Goal: Task Accomplishment & Management: Manage account settings

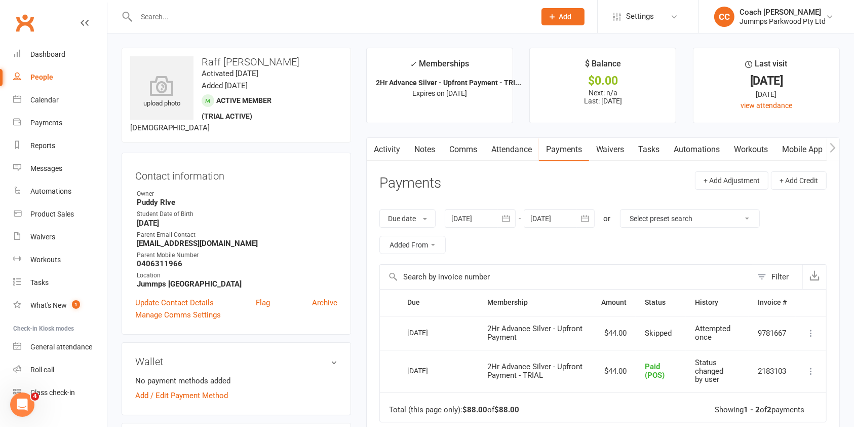
click at [357, 15] on input "text" at bounding box center [330, 17] width 395 height 14
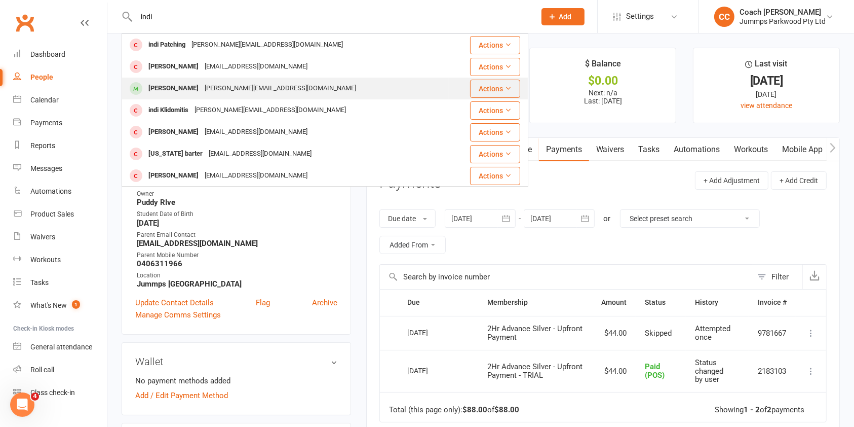
type input "indi"
click at [164, 88] on div "Indi Perrin" at bounding box center [173, 88] width 56 height 15
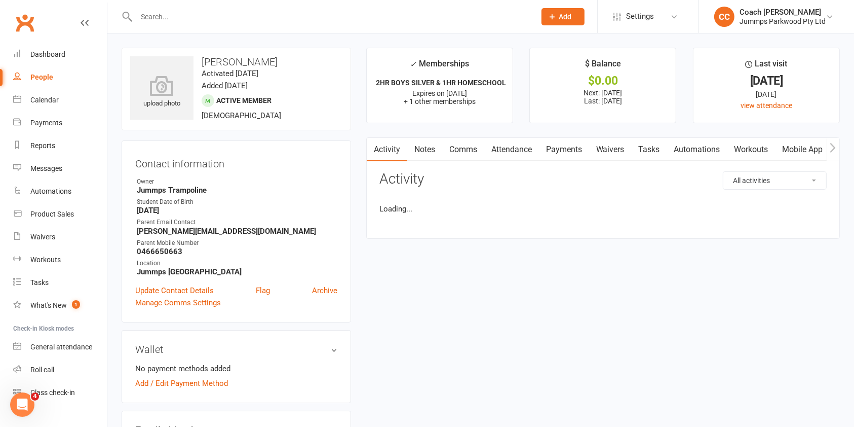
click at [523, 149] on link "Attendance" at bounding box center [511, 149] width 55 height 23
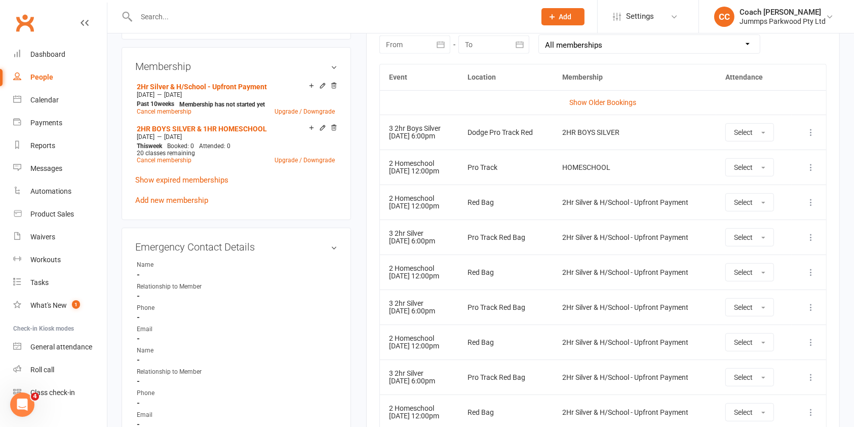
scroll to position [448, 0]
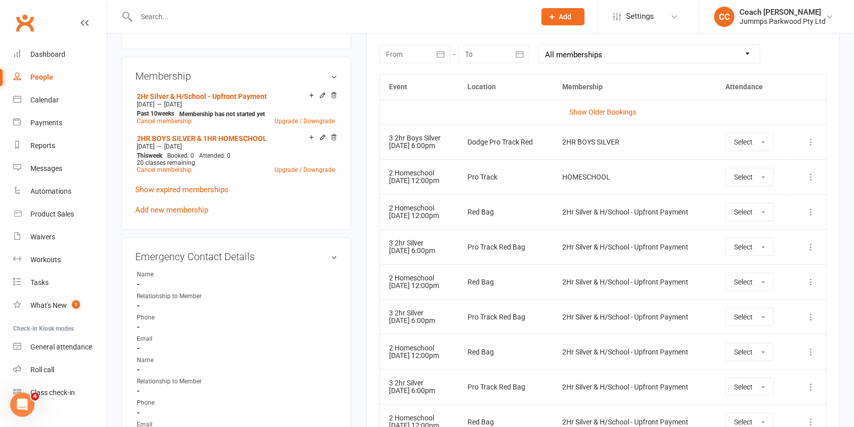
click at [816, 143] on icon at bounding box center [811, 142] width 10 height 10
click at [765, 202] on link "Remove booking" at bounding box center [766, 202] width 100 height 20
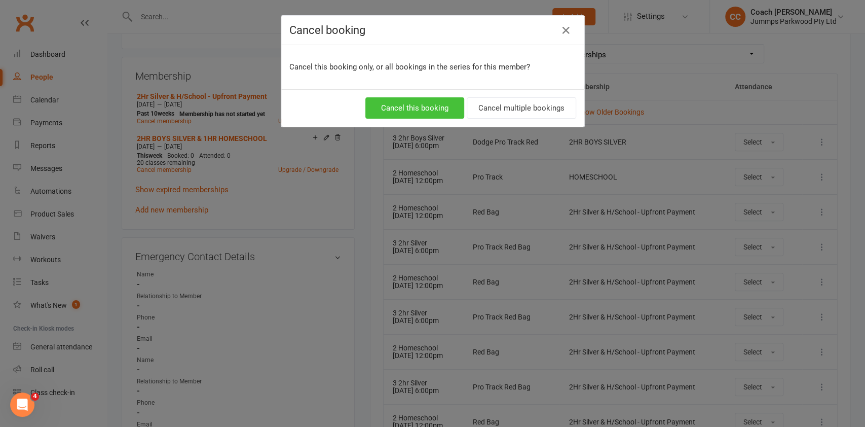
click at [413, 109] on button "Cancel this booking" at bounding box center [414, 107] width 99 height 21
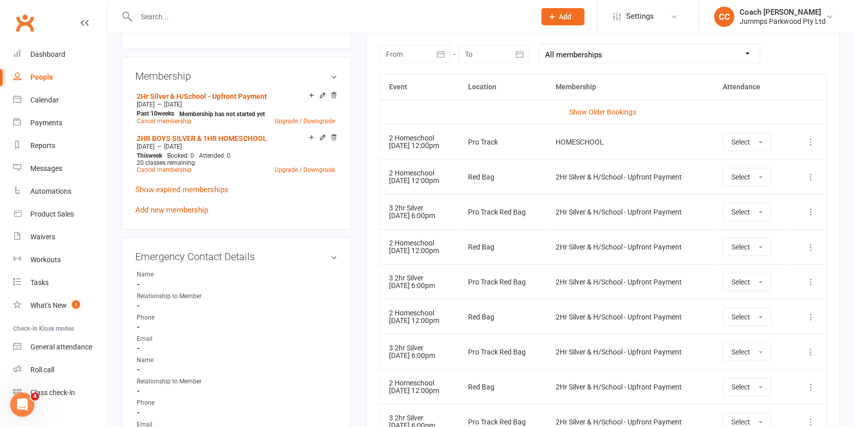
click at [462, 15] on input "text" at bounding box center [330, 17] width 395 height 14
type input "i"
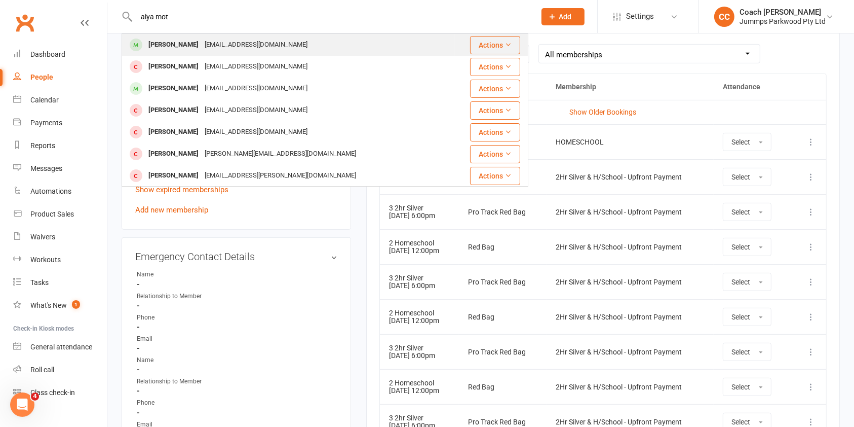
type input "aiya mot"
click at [208, 48] on div "Pagenine@hotmail.com" at bounding box center [256, 44] width 109 height 15
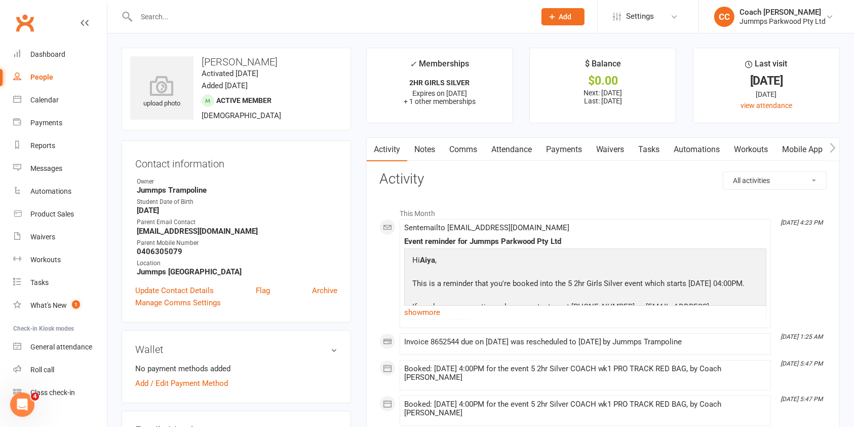
click at [516, 146] on link "Attendance" at bounding box center [511, 149] width 55 height 23
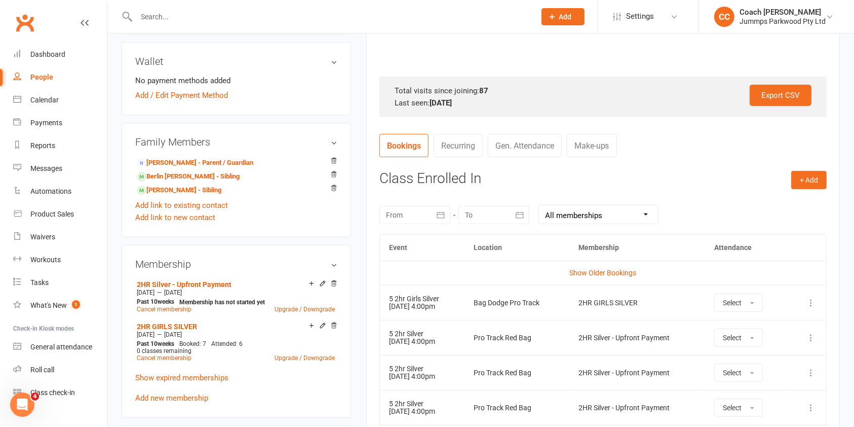
scroll to position [293, 0]
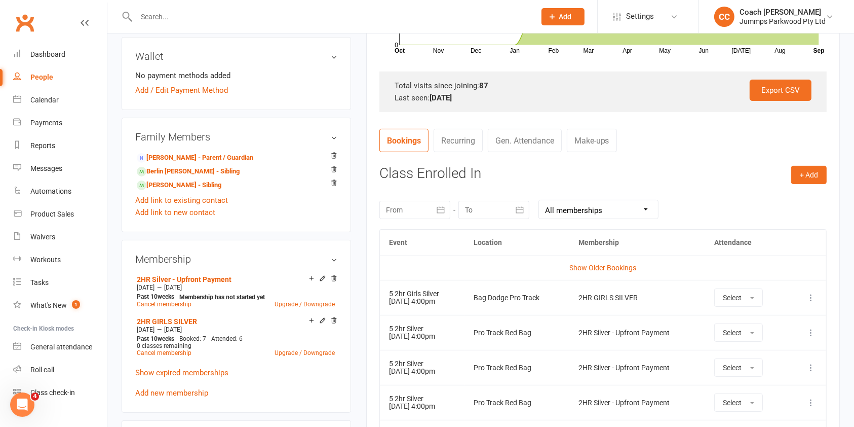
click at [814, 296] on icon at bounding box center [811, 297] width 10 height 10
click at [756, 357] on link "Remove booking" at bounding box center [766, 358] width 100 height 20
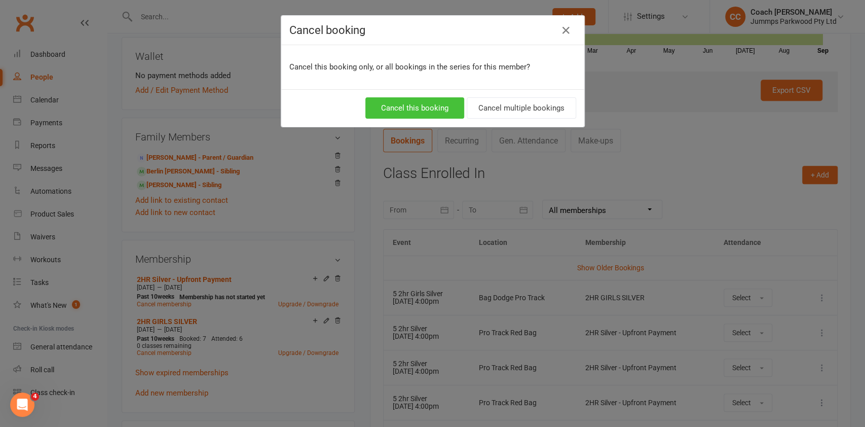
click at [412, 105] on button "Cancel this booking" at bounding box center [414, 107] width 99 height 21
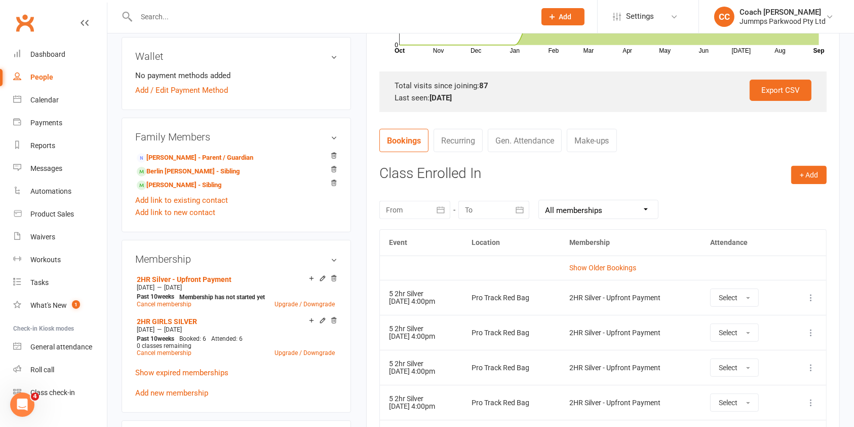
click at [447, 16] on input "text" at bounding box center [330, 17] width 395 height 14
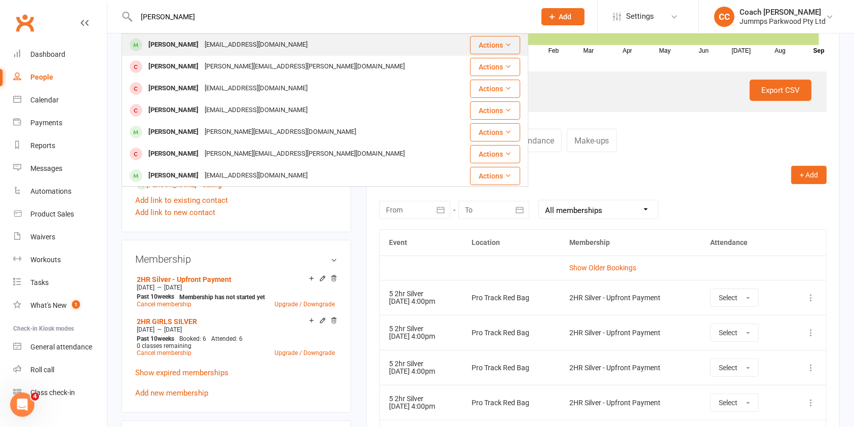
type input "samuel crai"
click at [211, 44] on div "petrachl@hotmail.com" at bounding box center [256, 44] width 109 height 15
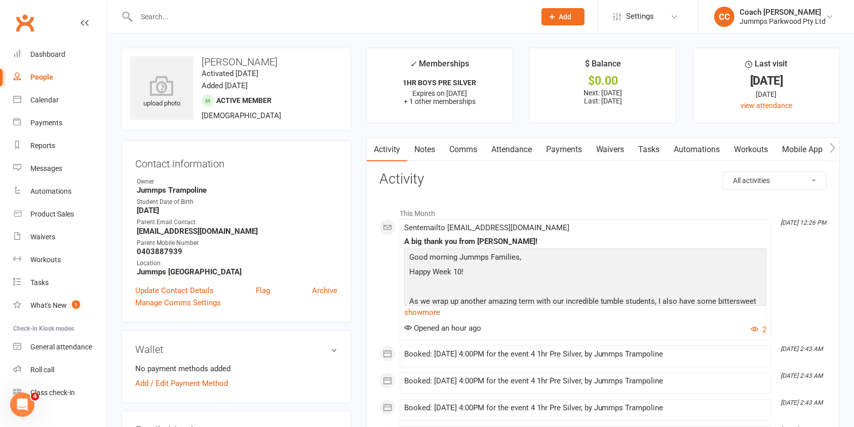
click at [518, 153] on link "Attendance" at bounding box center [511, 149] width 55 height 23
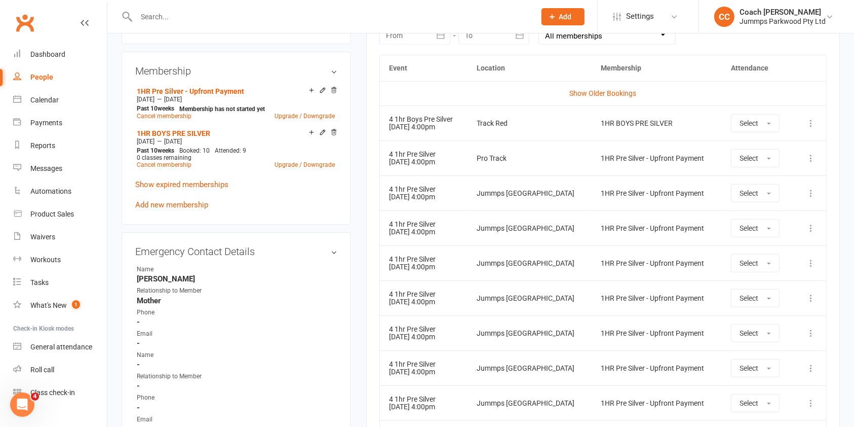
scroll to position [468, 0]
click at [815, 159] on icon at bounding box center [811, 157] width 10 height 10
click at [764, 216] on link "Remove booking" at bounding box center [766, 217] width 100 height 20
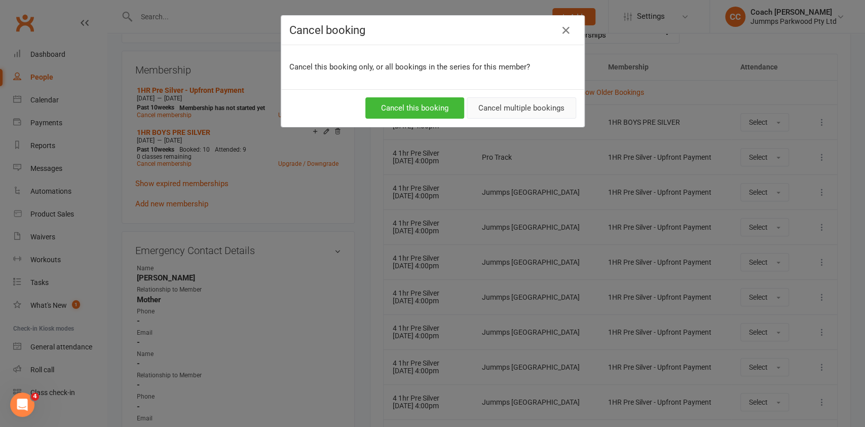
click at [539, 107] on button "Cancel multiple bookings" at bounding box center [521, 107] width 109 height 21
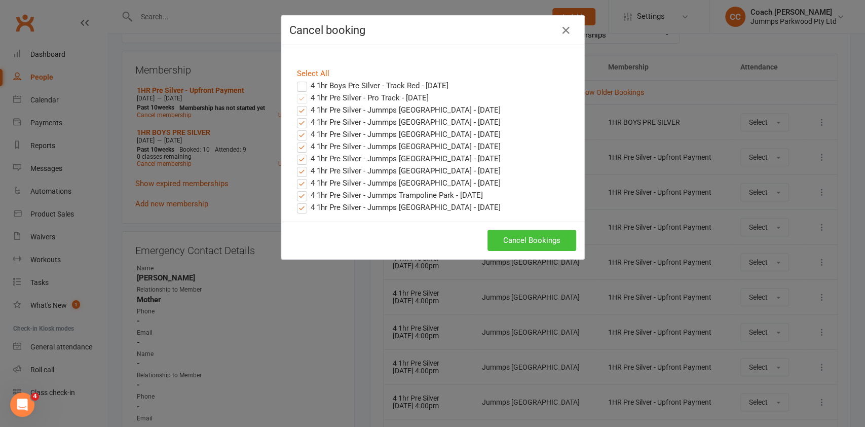
click at [532, 243] on button "Cancel Bookings" at bounding box center [531, 239] width 89 height 21
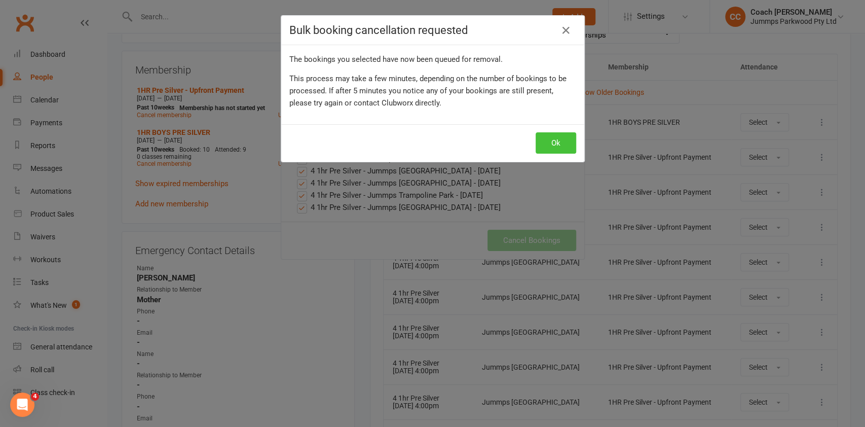
click at [563, 143] on button "Ok" at bounding box center [555, 142] width 41 height 21
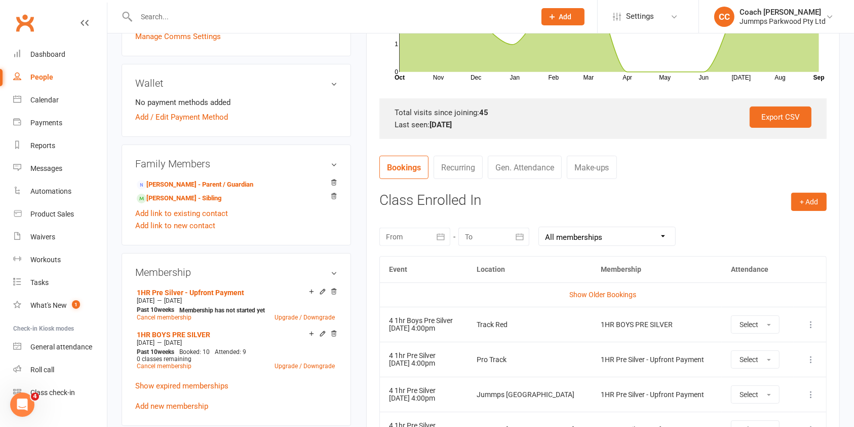
scroll to position [263, 0]
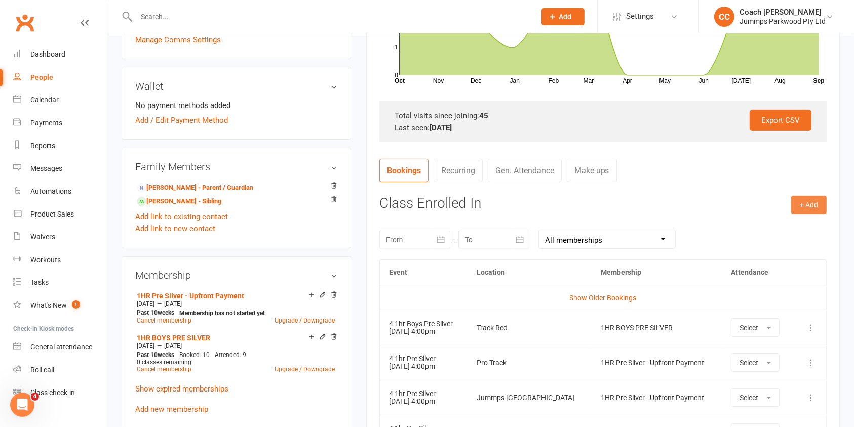
click at [814, 206] on button "+ Add" at bounding box center [808, 205] width 35 height 18
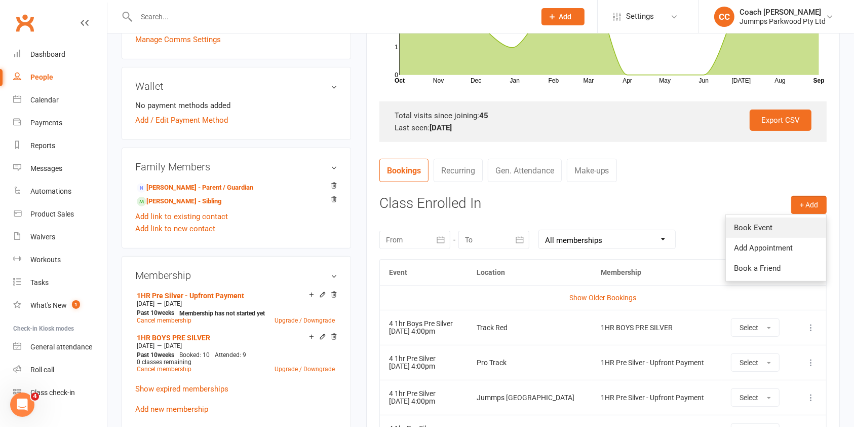
click at [765, 227] on link "Book Event" at bounding box center [776, 227] width 100 height 20
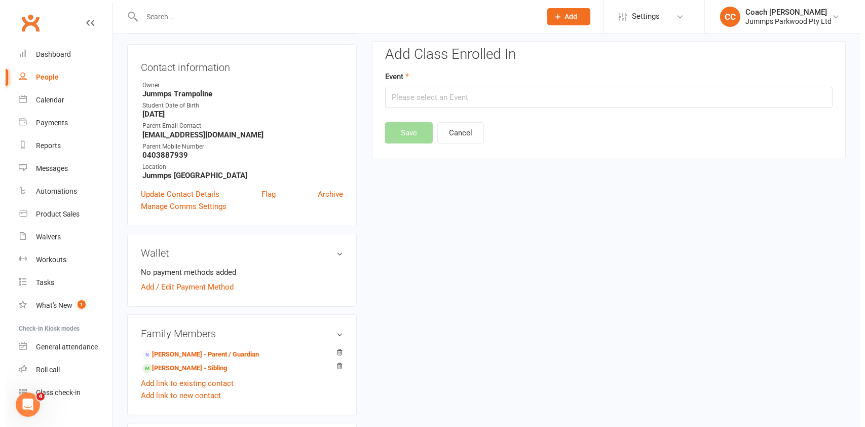
scroll to position [87, 0]
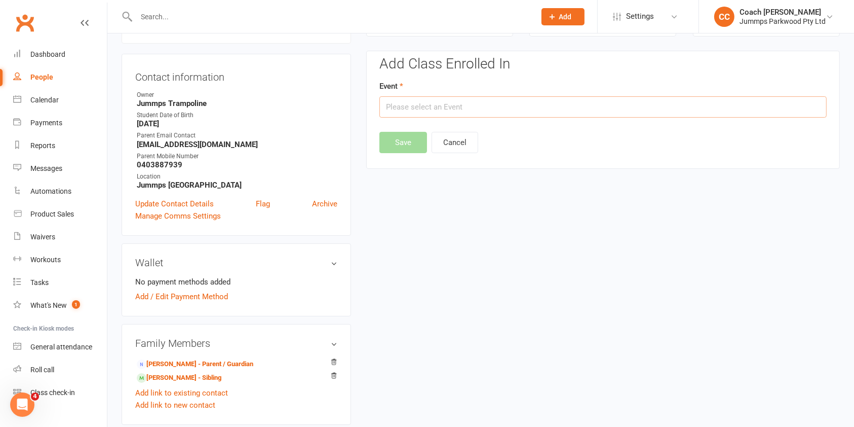
click at [693, 112] on input "text" at bounding box center [602, 106] width 447 height 21
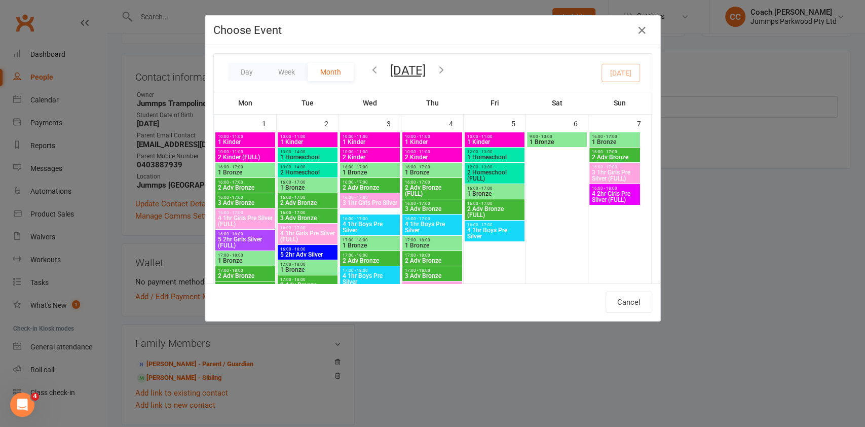
click at [447, 71] on icon "button" at bounding box center [441, 69] width 11 height 11
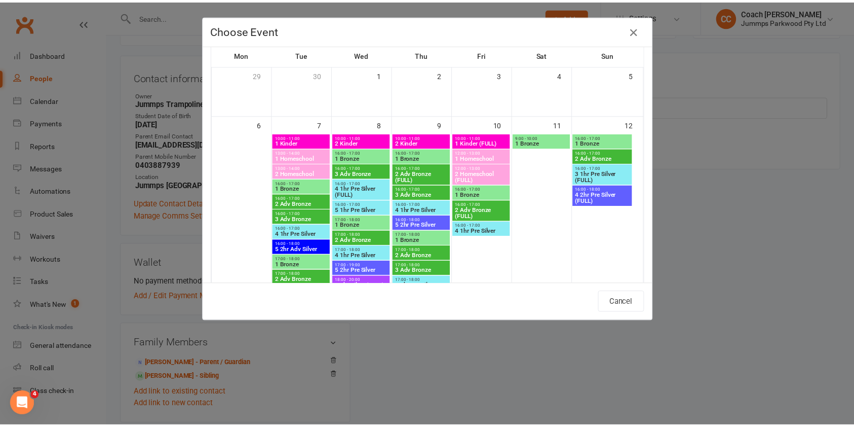
scroll to position [49, 0]
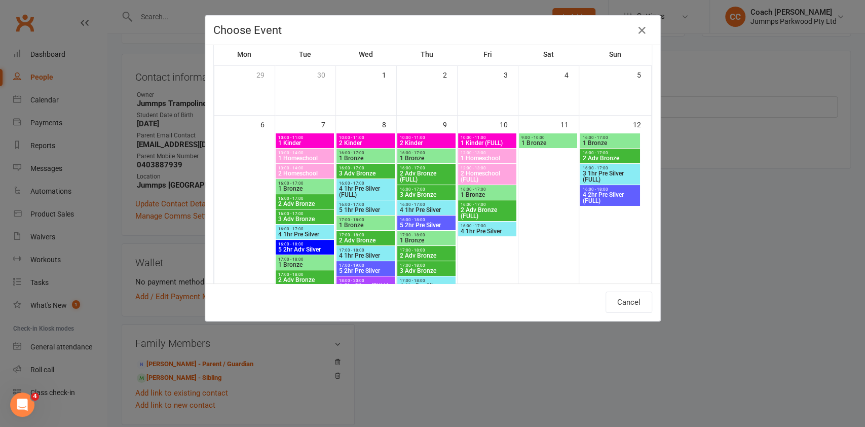
click at [485, 235] on div "16:00 - 17:00 4 1hr Pre Silver" at bounding box center [487, 228] width 58 height 15
type input "4 1hr Pre Silver - Oct 10, 2025 4:00:00 PM"
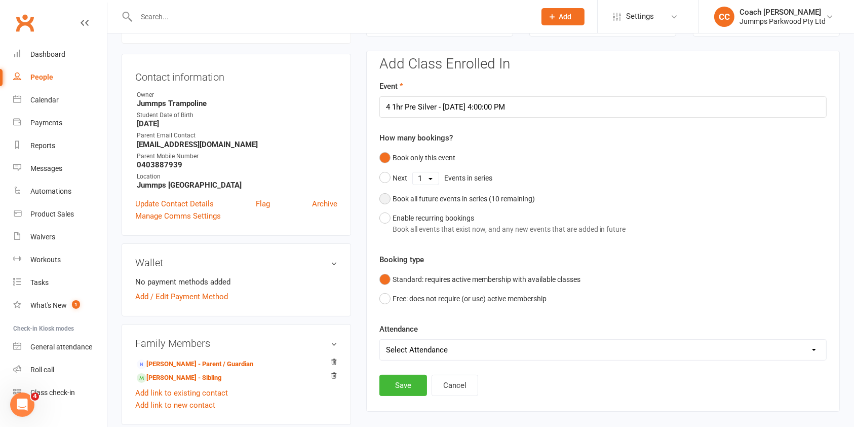
click at [387, 200] on button "Book all future events in series ( 10 remaining)" at bounding box center [457, 198] width 156 height 19
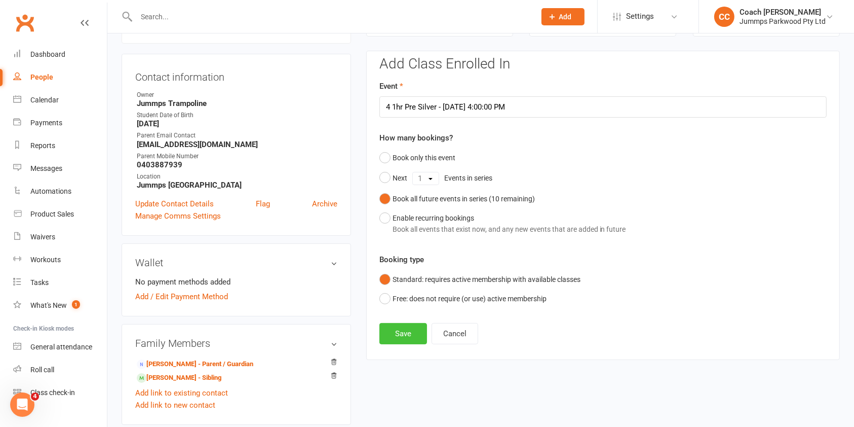
click at [409, 330] on button "Save" at bounding box center [403, 333] width 48 height 21
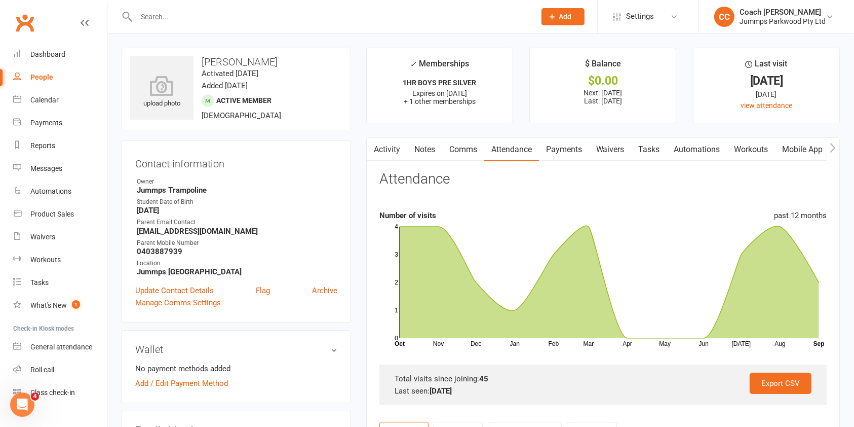
scroll to position [15, 0]
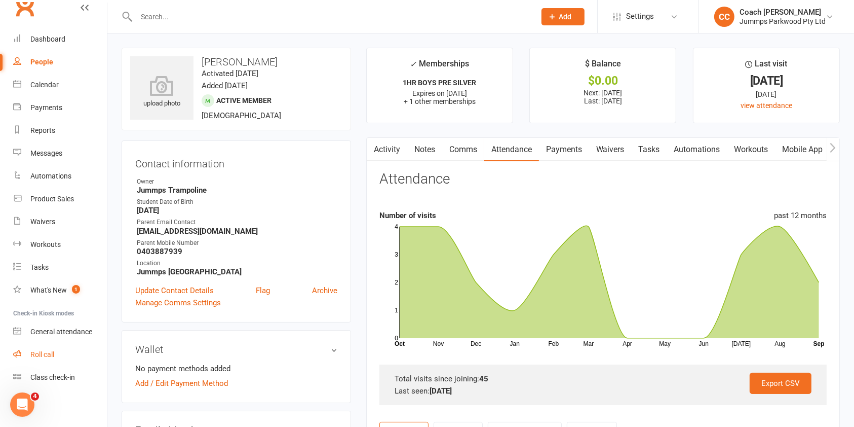
click at [50, 358] on link "Roll call" at bounding box center [60, 354] width 94 height 23
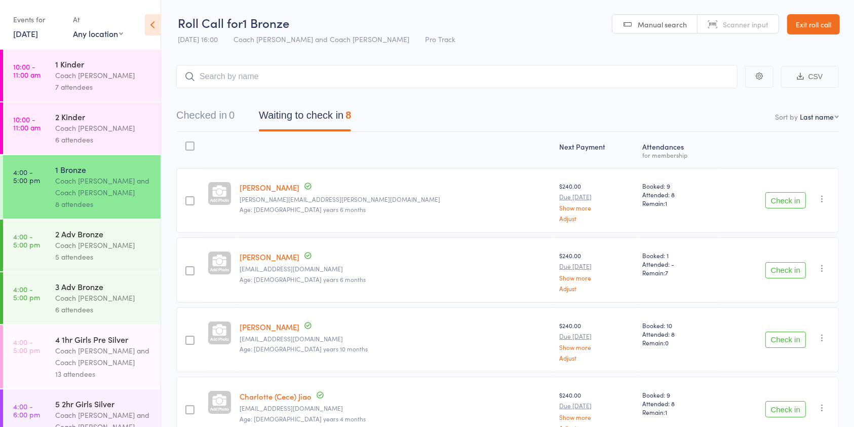
click at [86, 72] on div "Coach [PERSON_NAME]" at bounding box center [103, 75] width 97 height 12
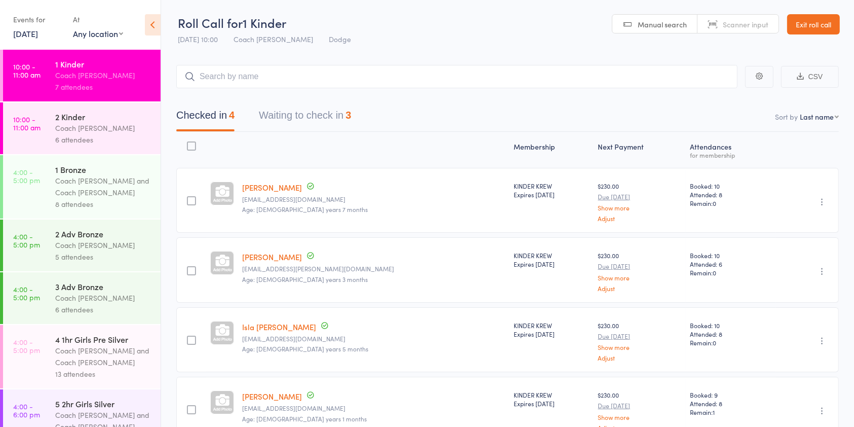
click at [318, 104] on button "Waiting to check in 3" at bounding box center [305, 117] width 92 height 27
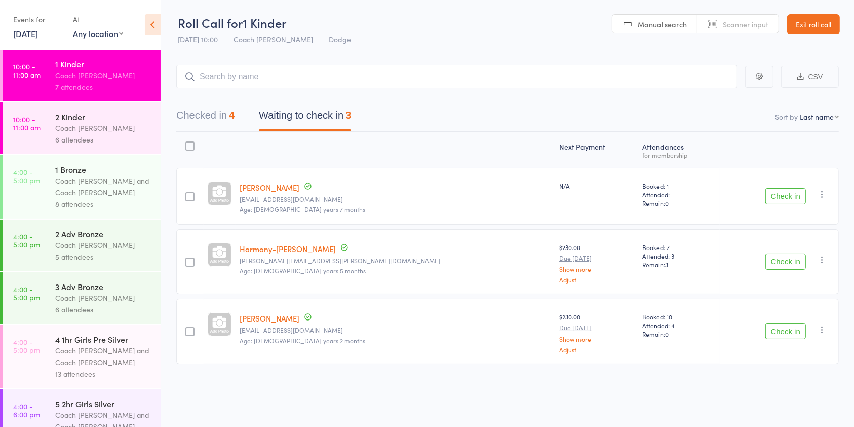
click at [787, 196] on button "Check in" at bounding box center [785, 196] width 41 height 16
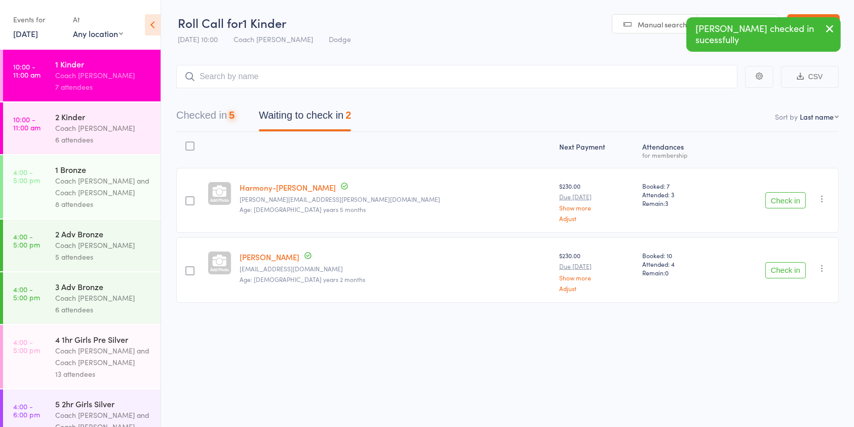
click at [784, 202] on button "Check in" at bounding box center [785, 200] width 41 height 16
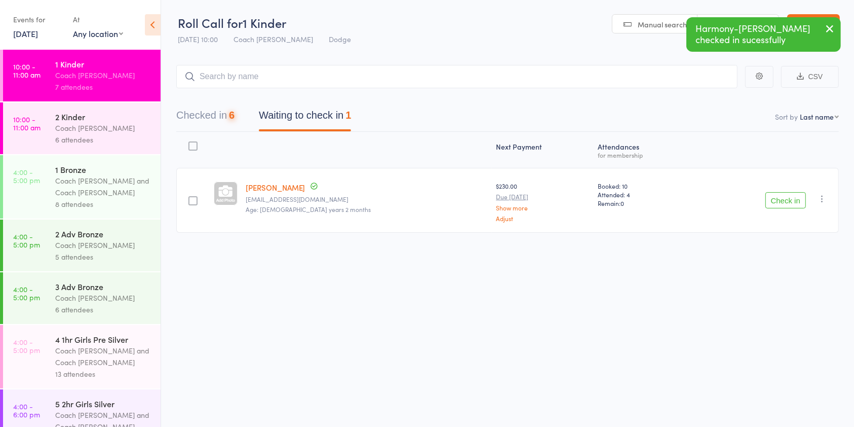
click at [784, 203] on button "Check in" at bounding box center [785, 200] width 41 height 16
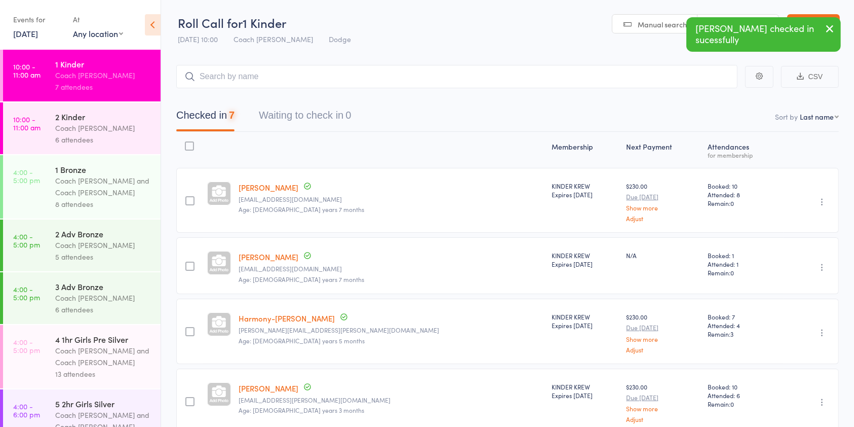
click at [101, 136] on div "6 attendees" at bounding box center [103, 140] width 97 height 12
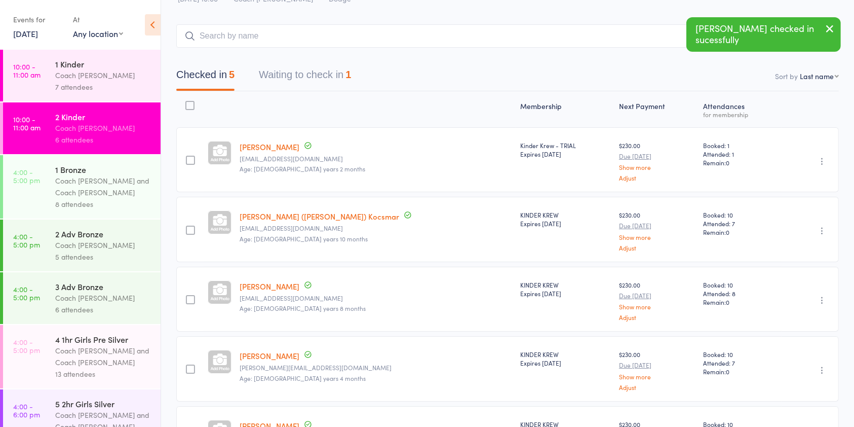
scroll to position [41, 0]
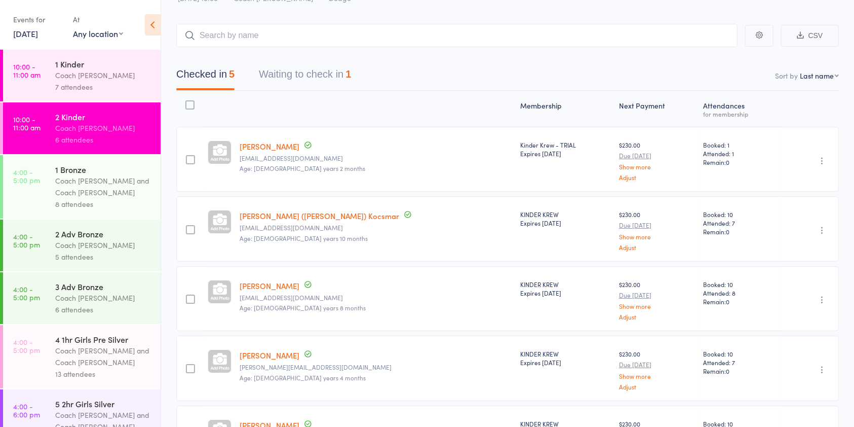
click at [336, 79] on button "Waiting to check in 1" at bounding box center [305, 76] width 92 height 27
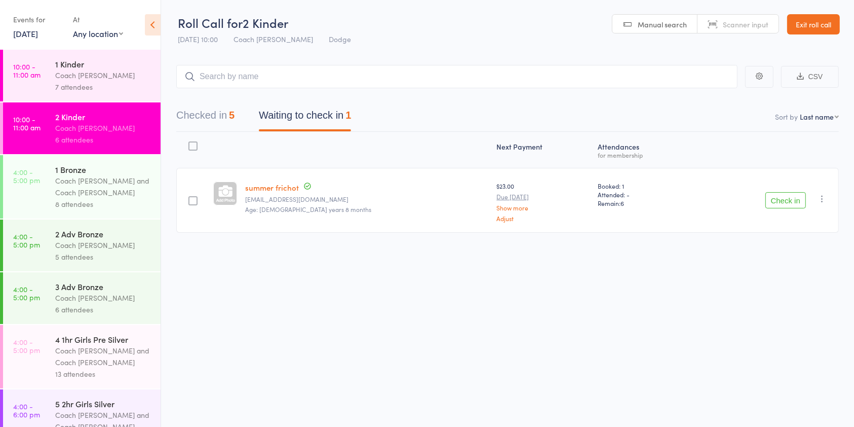
click at [819, 23] on link "Exit roll call" at bounding box center [813, 24] width 53 height 20
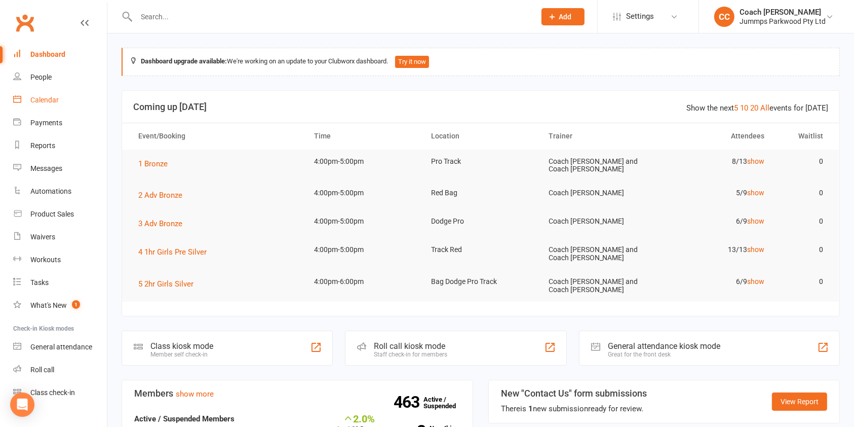
click at [56, 100] on div "Calendar" at bounding box center [44, 100] width 28 height 8
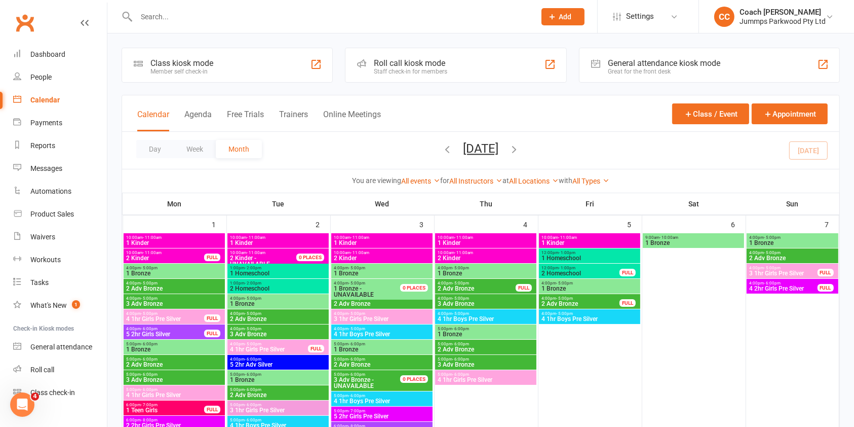
click at [520, 153] on icon "button" at bounding box center [514, 148] width 11 height 11
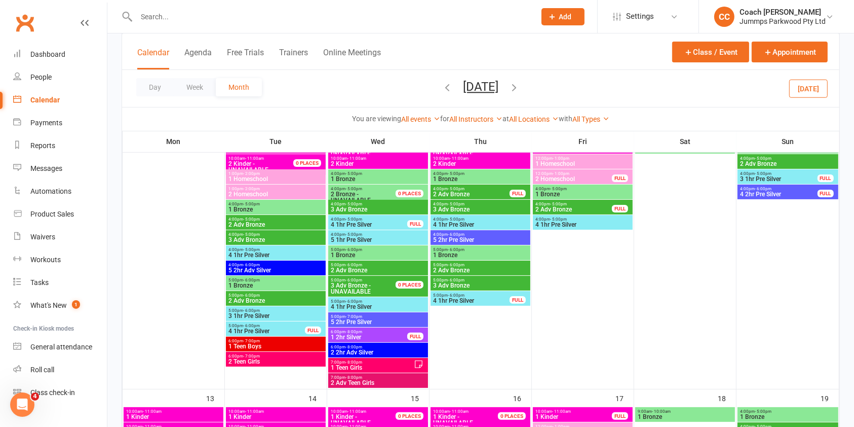
scroll to position [179, 0]
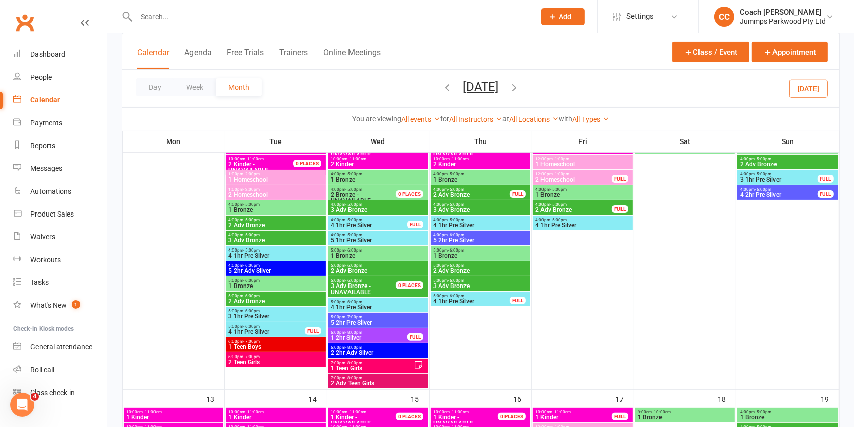
click at [324, 18] on input "text" at bounding box center [330, 17] width 395 height 14
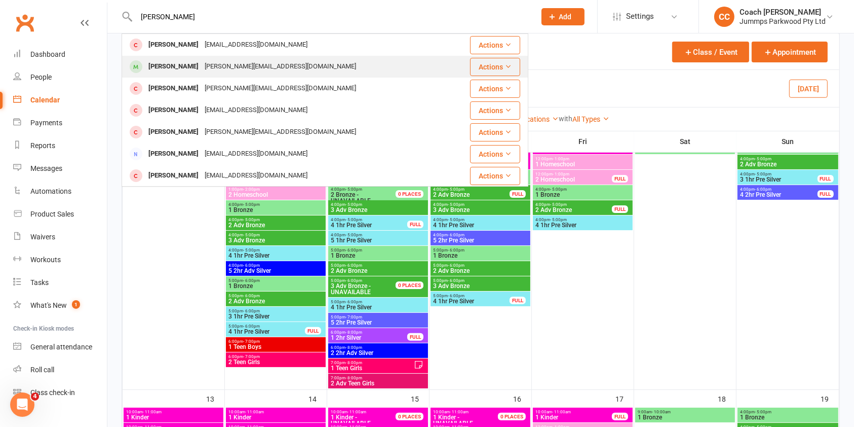
type input "[PERSON_NAME]"
click at [218, 64] on div "[PERSON_NAME][EMAIL_ADDRESS][DOMAIN_NAME]" at bounding box center [281, 66] width 158 height 15
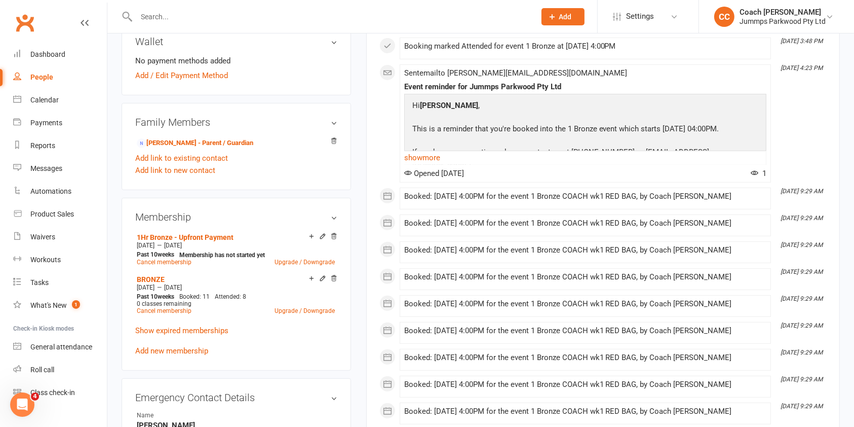
scroll to position [308, 0]
click at [57, 105] on link "Calendar" at bounding box center [60, 100] width 94 height 23
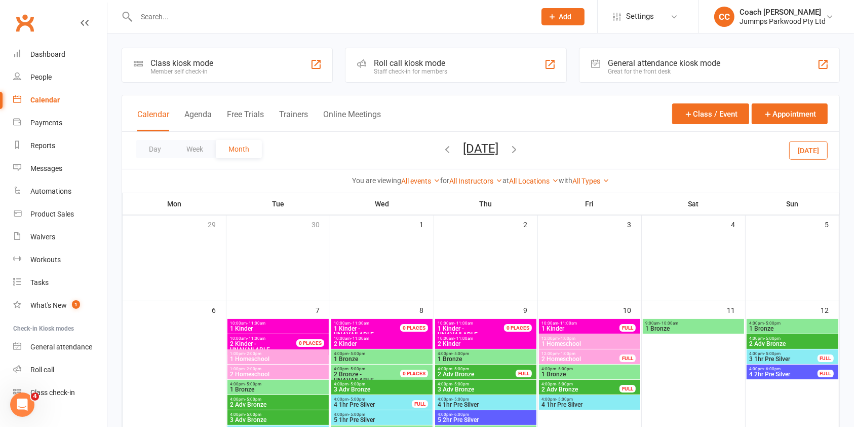
click at [442, 150] on icon "button" at bounding box center [447, 148] width 11 height 11
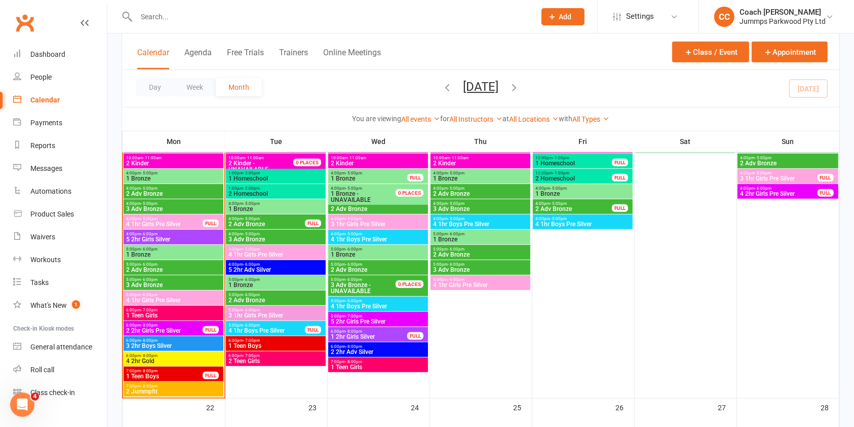
scroll to position [650, 0]
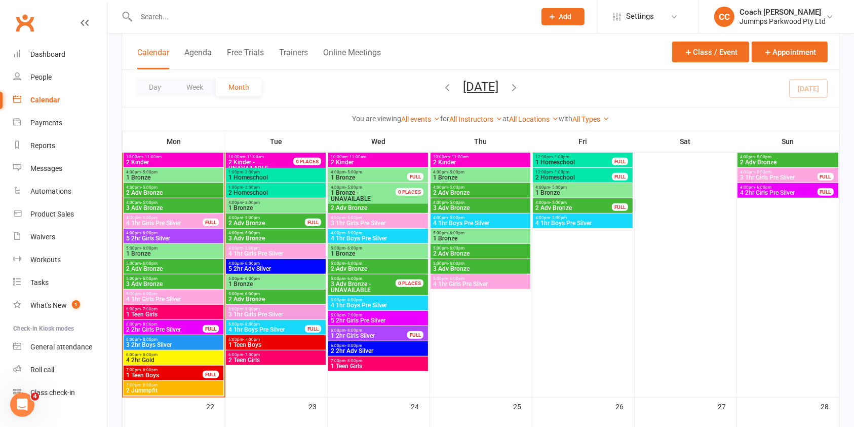
click at [407, 181] on div "4:00pm - 5:00pm 1 Bronze FULL" at bounding box center [378, 175] width 100 height 15
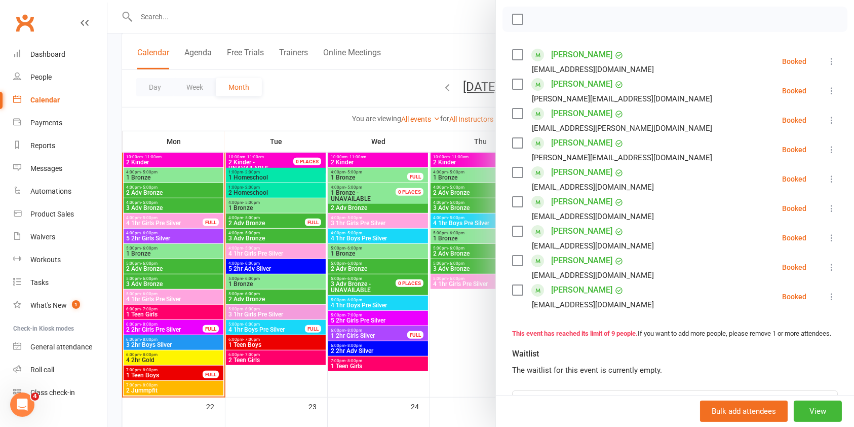
scroll to position [143, 0]
click at [827, 149] on icon at bounding box center [832, 148] width 10 height 10
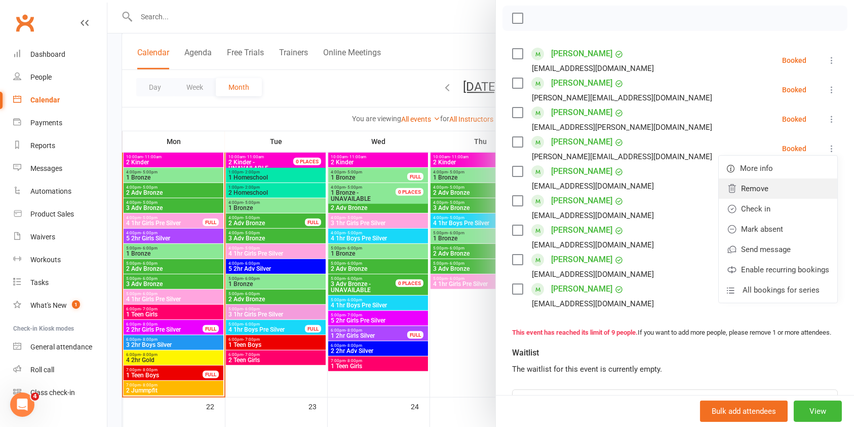
click at [747, 192] on link "Remove" at bounding box center [778, 188] width 119 height 20
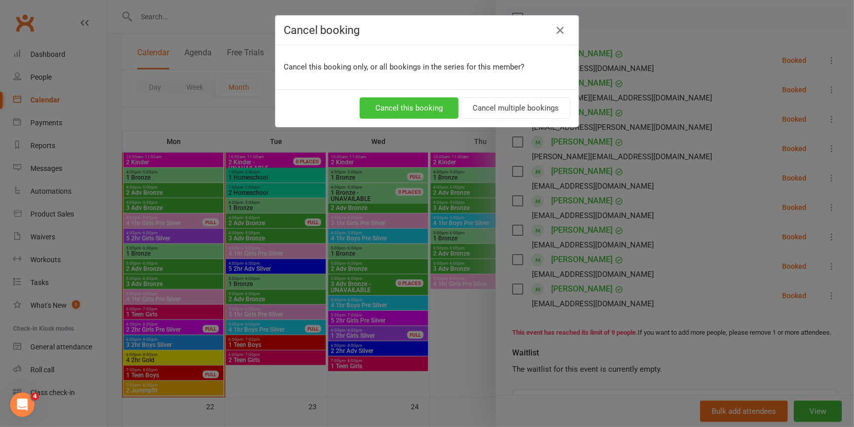
click at [439, 113] on button "Cancel this booking" at bounding box center [409, 107] width 99 height 21
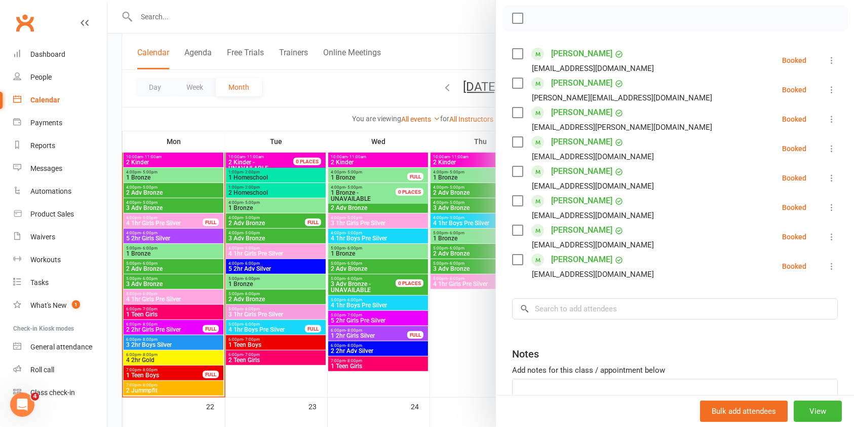
click at [307, 206] on div at bounding box center [480, 213] width 747 height 427
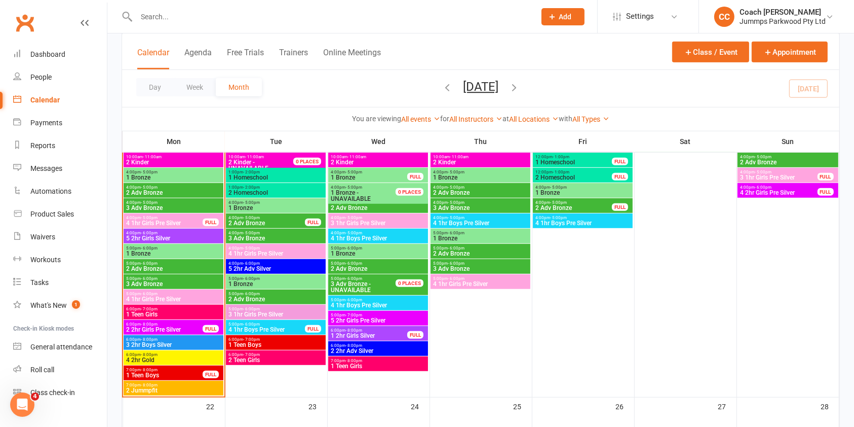
click at [306, 206] on span "1 Bronze" at bounding box center [276, 208] width 96 height 6
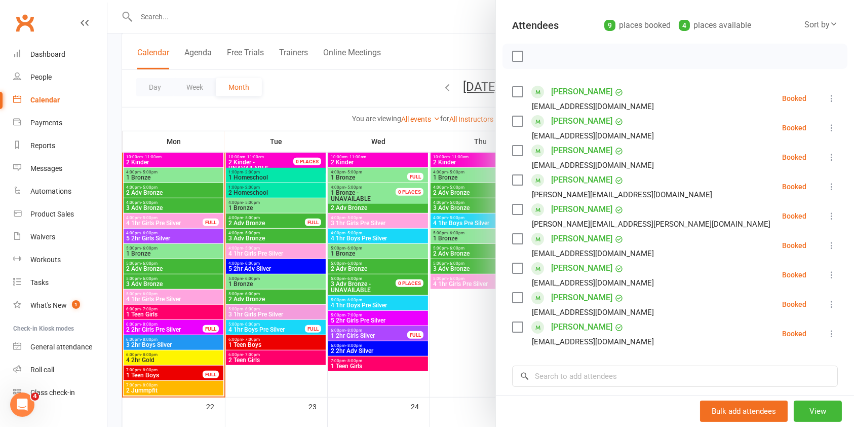
scroll to position [198, 0]
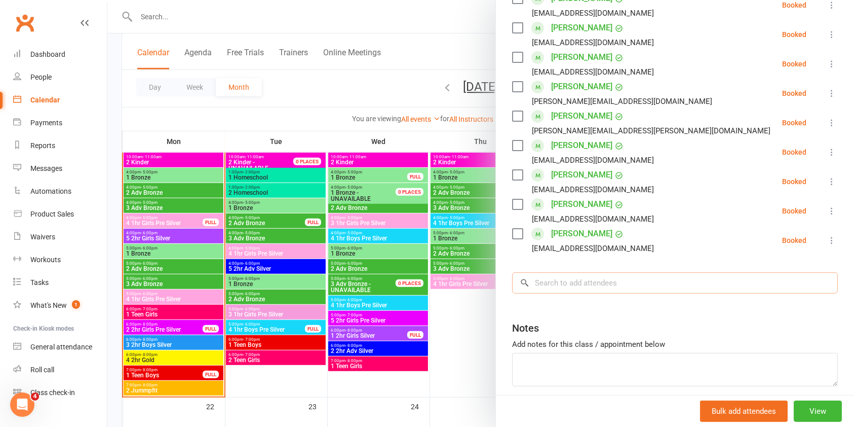
click at [630, 280] on input "search" at bounding box center [675, 282] width 326 height 21
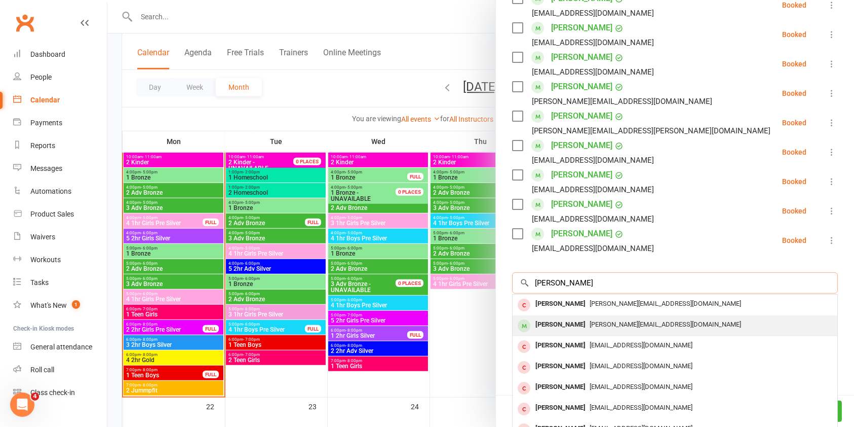
type input "[PERSON_NAME]"
click at [570, 326] on div "[PERSON_NAME]" at bounding box center [560, 324] width 58 height 15
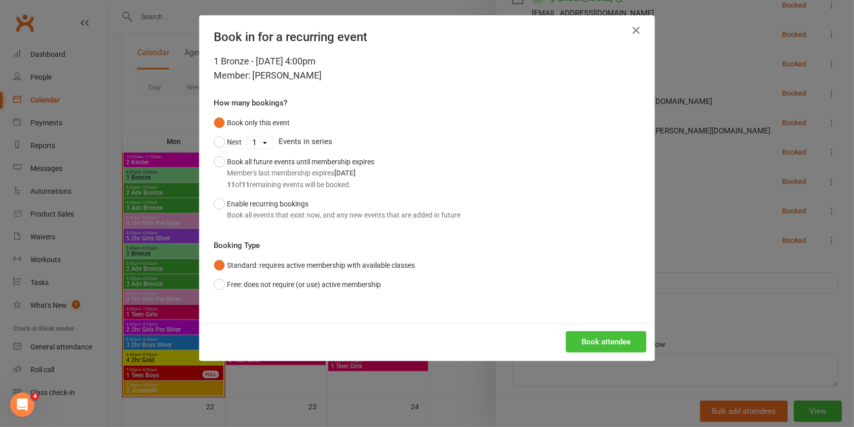
click at [612, 344] on button "Book attendee" at bounding box center [606, 341] width 81 height 21
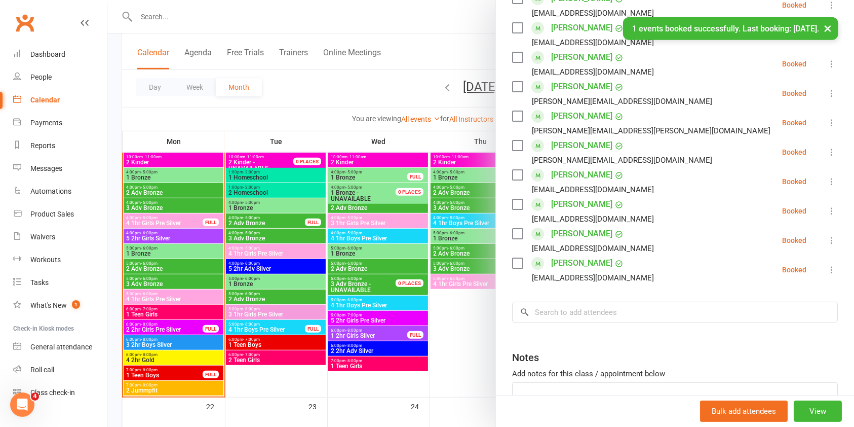
click at [453, 354] on div at bounding box center [480, 213] width 747 height 427
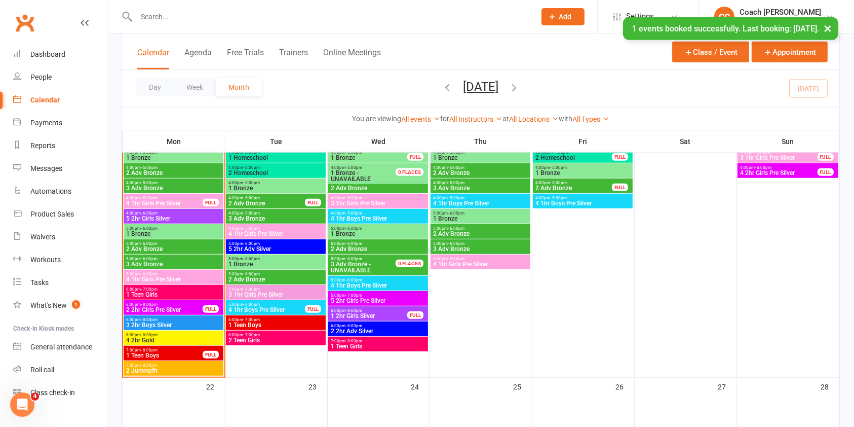
scroll to position [671, 0]
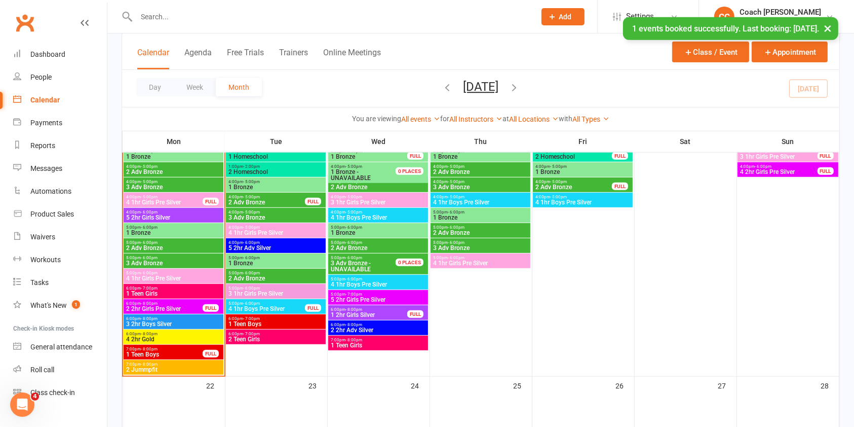
click at [402, 283] on span "4 1hr Boys Pre Silver" at bounding box center [378, 284] width 96 height 6
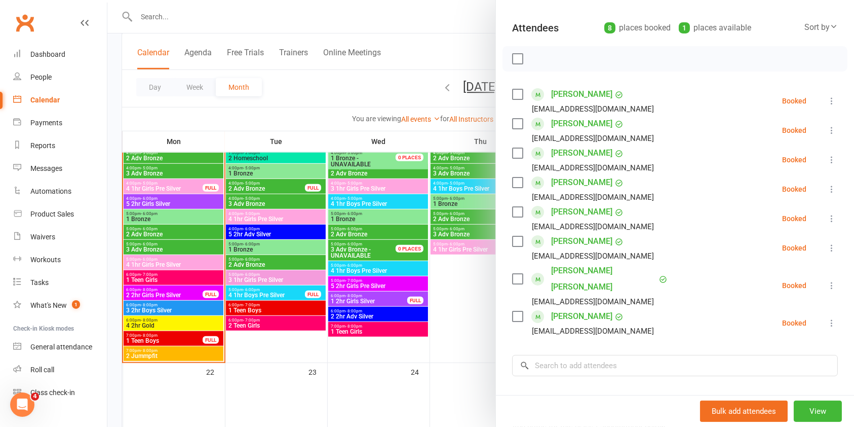
scroll to position [681, 0]
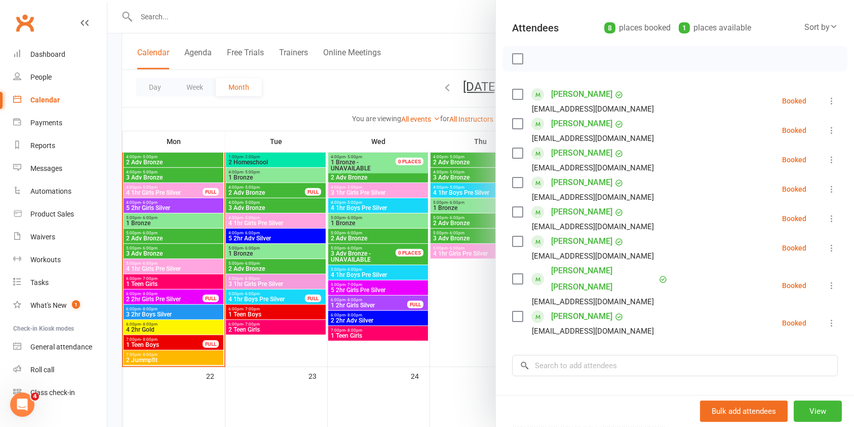
click at [299, 295] on div at bounding box center [480, 213] width 747 height 427
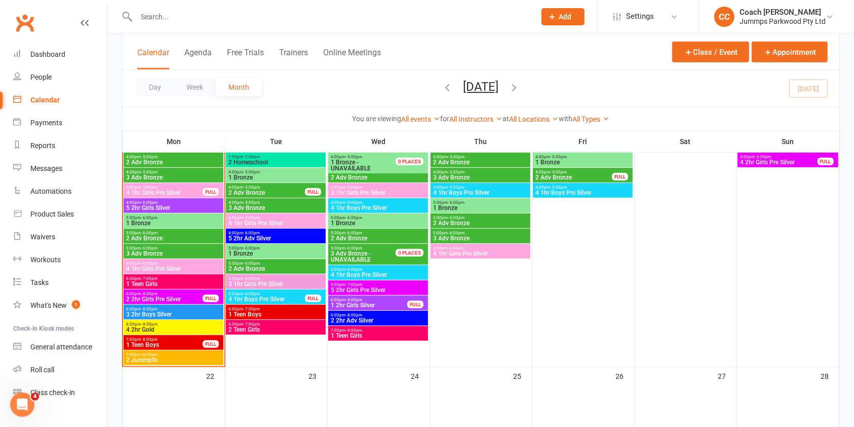
click at [296, 296] on span "4 1hr Boys Pre Silver" at bounding box center [267, 299] width 78 height 6
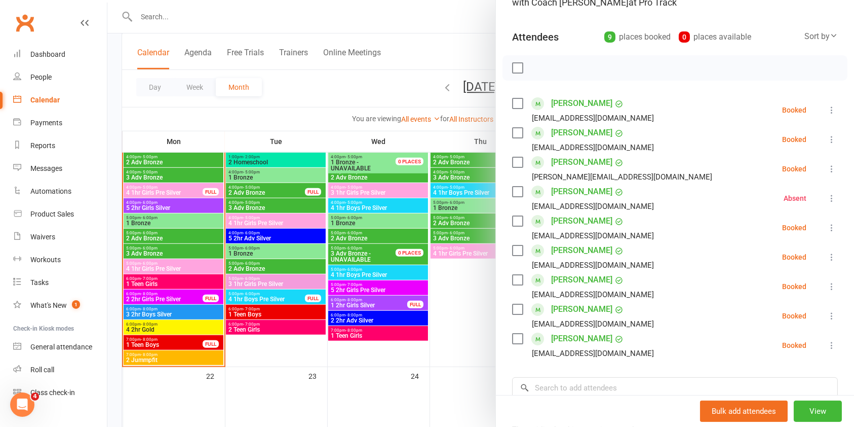
scroll to position [99, 0]
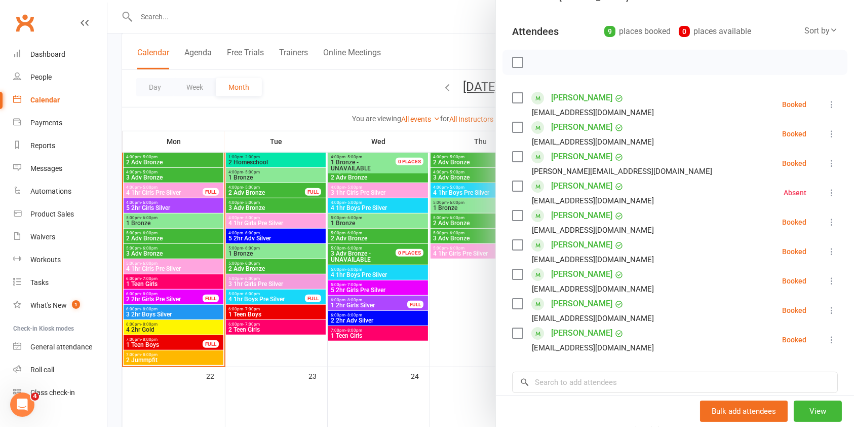
click at [827, 162] on icon at bounding box center [832, 163] width 10 height 10
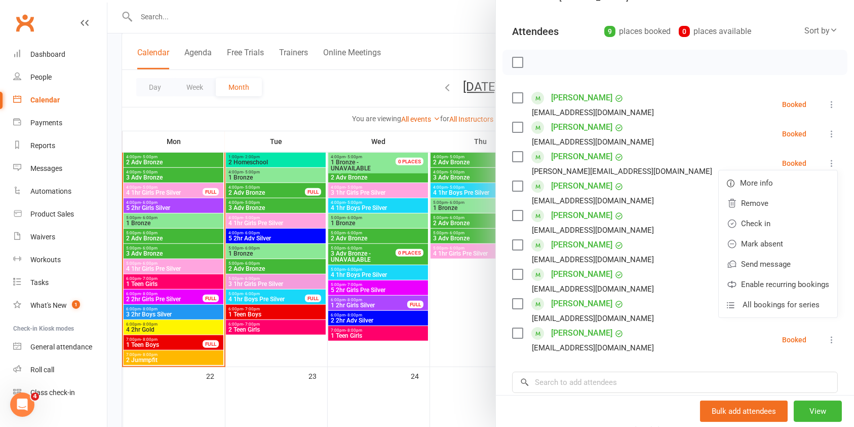
click at [571, 156] on link "[PERSON_NAME]" at bounding box center [581, 156] width 61 height 16
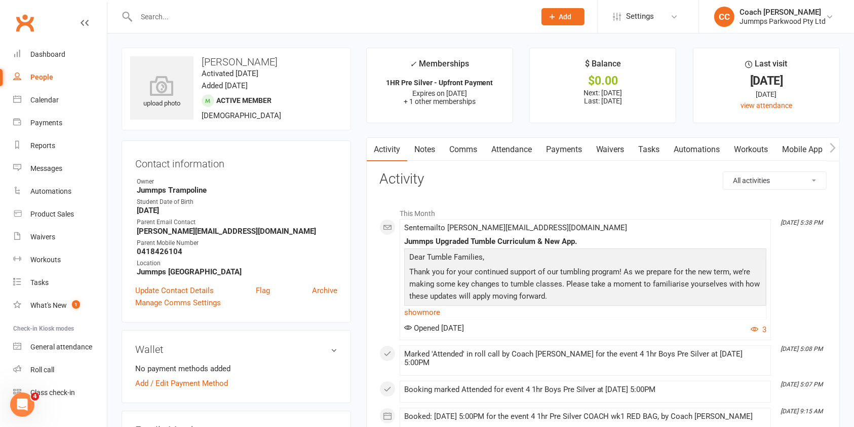
click at [514, 151] on link "Attendance" at bounding box center [511, 149] width 55 height 23
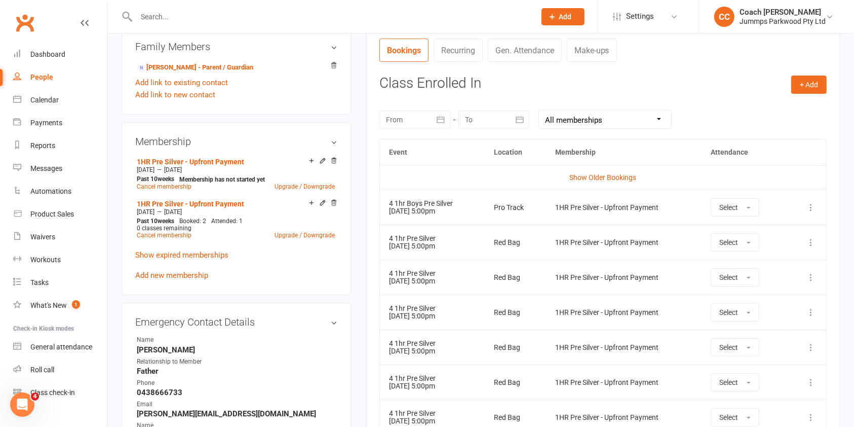
scroll to position [380, 0]
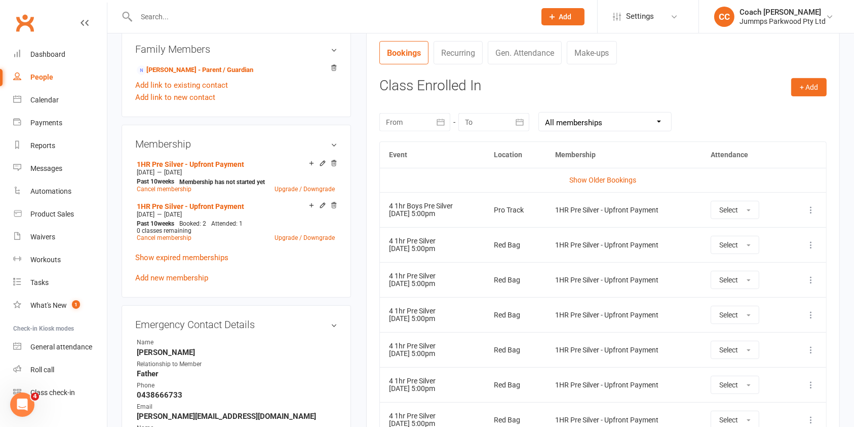
click at [814, 209] on icon at bounding box center [811, 210] width 10 height 10
click at [770, 271] on link "Remove booking" at bounding box center [766, 270] width 100 height 20
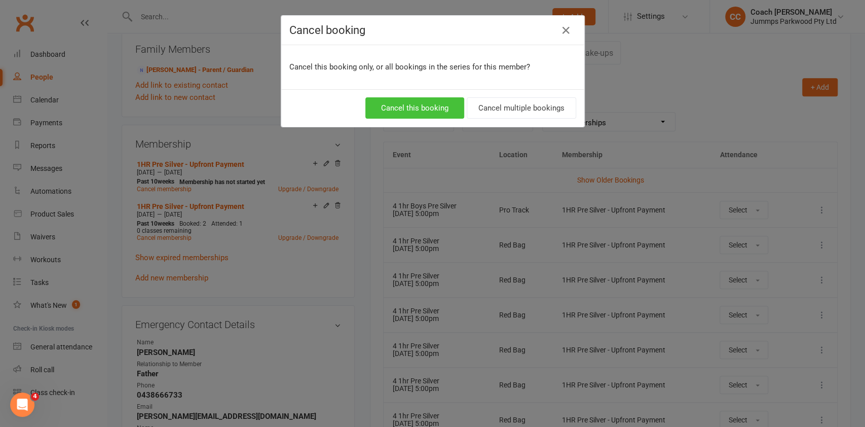
click at [421, 107] on button "Cancel this booking" at bounding box center [414, 107] width 99 height 21
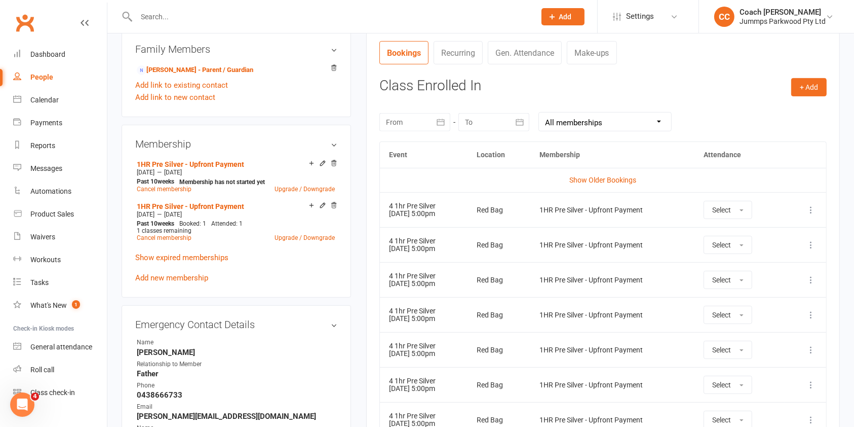
click at [813, 212] on icon at bounding box center [811, 210] width 10 height 10
click at [757, 269] on link "Remove booking" at bounding box center [766, 270] width 100 height 20
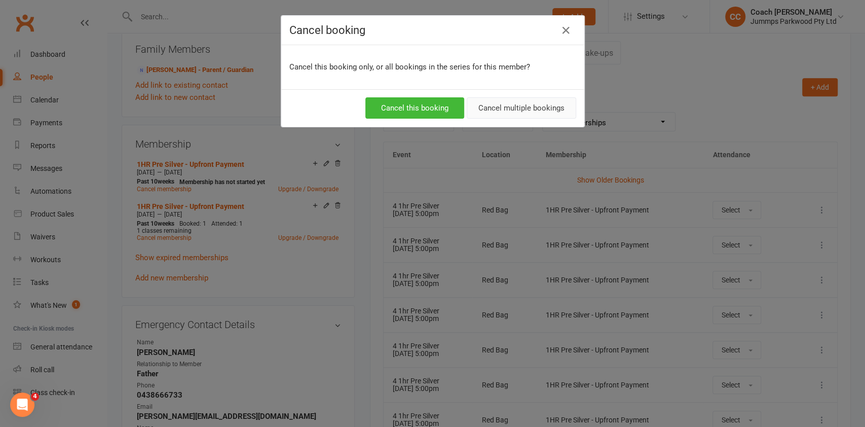
click at [529, 107] on button "Cancel multiple bookings" at bounding box center [521, 107] width 109 height 21
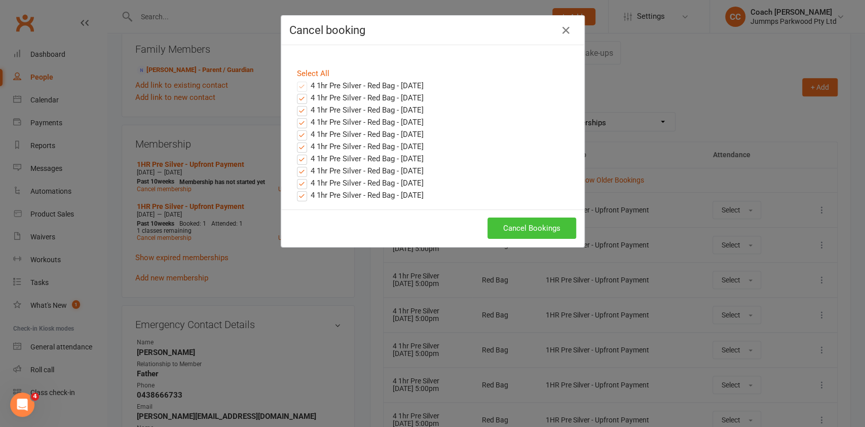
click at [542, 227] on button "Cancel Bookings" at bounding box center [531, 227] width 89 height 21
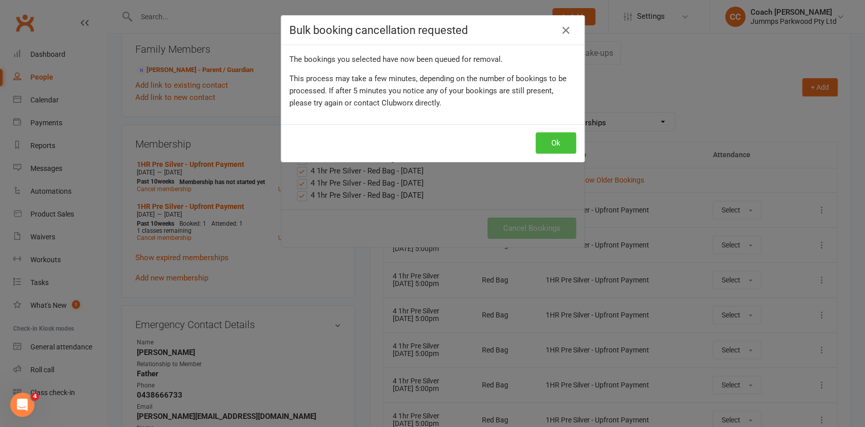
click at [550, 142] on button "Ok" at bounding box center [555, 142] width 41 height 21
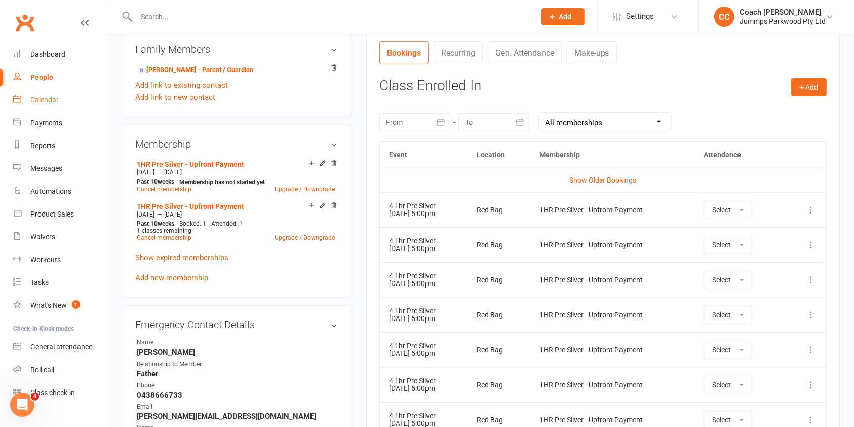
click at [43, 100] on div "Calendar" at bounding box center [44, 100] width 28 height 8
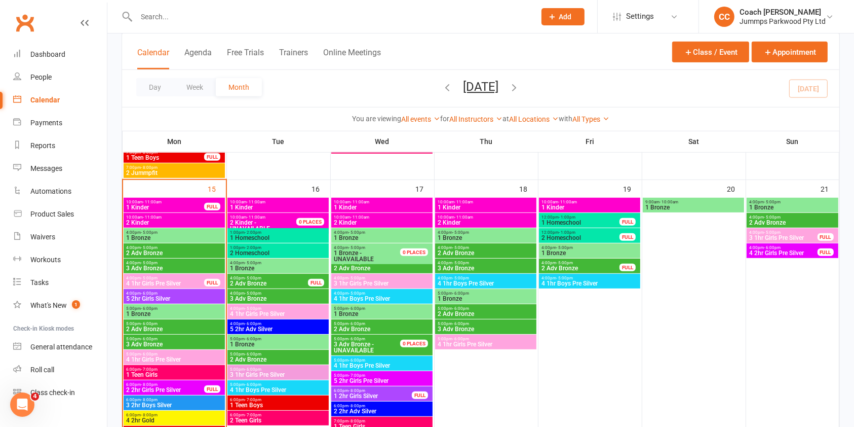
scroll to position [594, 0]
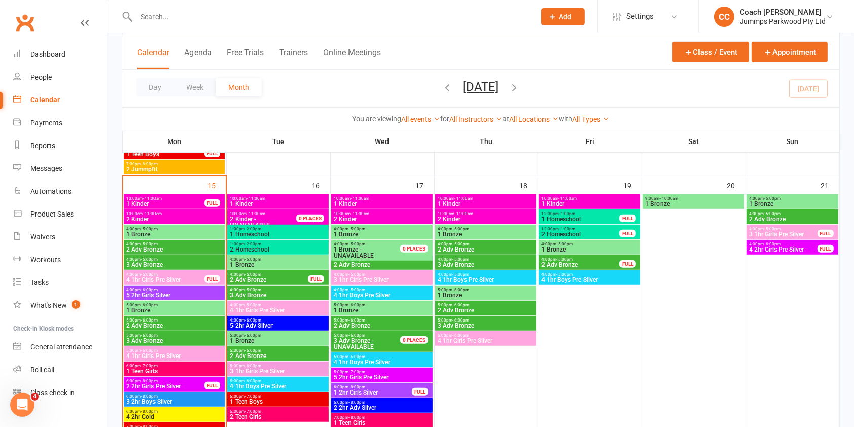
click at [407, 361] on span "4 1hr Boys Pre Silver" at bounding box center [381, 362] width 97 height 6
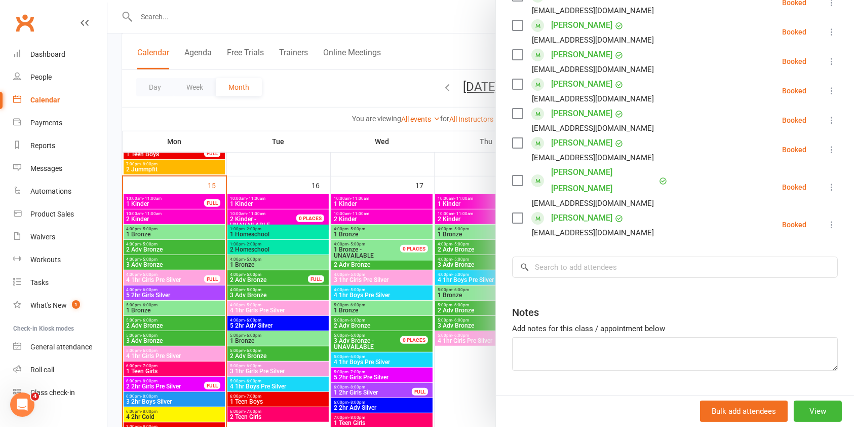
scroll to position [203, 0]
click at [616, 254] on input "search" at bounding box center [675, 264] width 326 height 21
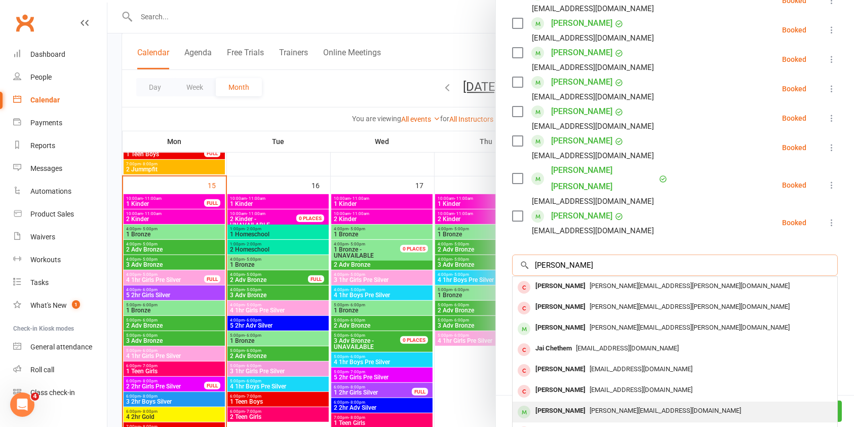
type input "[PERSON_NAME]"
click at [571, 403] on div "[PERSON_NAME]" at bounding box center [560, 410] width 58 height 15
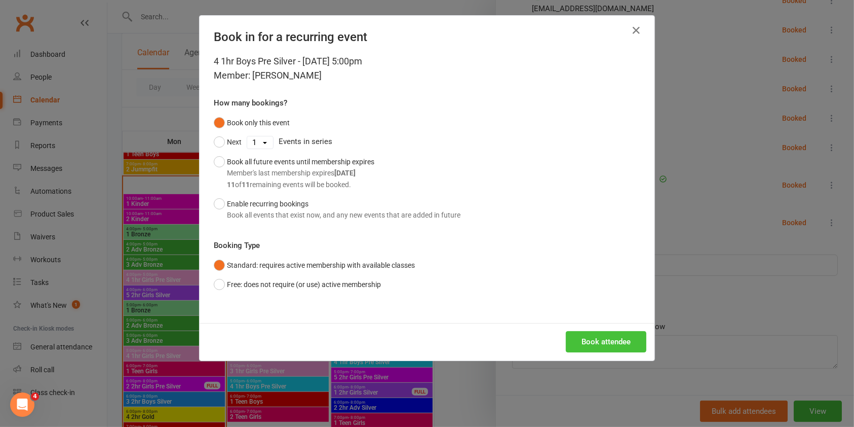
click at [609, 340] on button "Book attendee" at bounding box center [606, 341] width 81 height 21
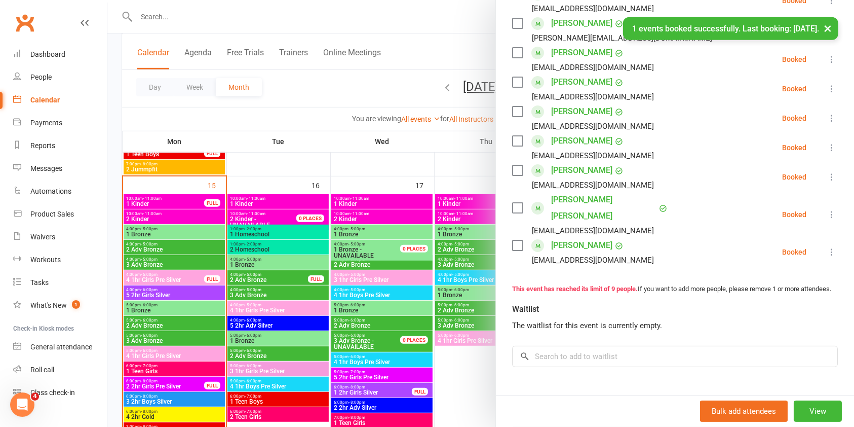
click at [411, 160] on div at bounding box center [480, 213] width 747 height 427
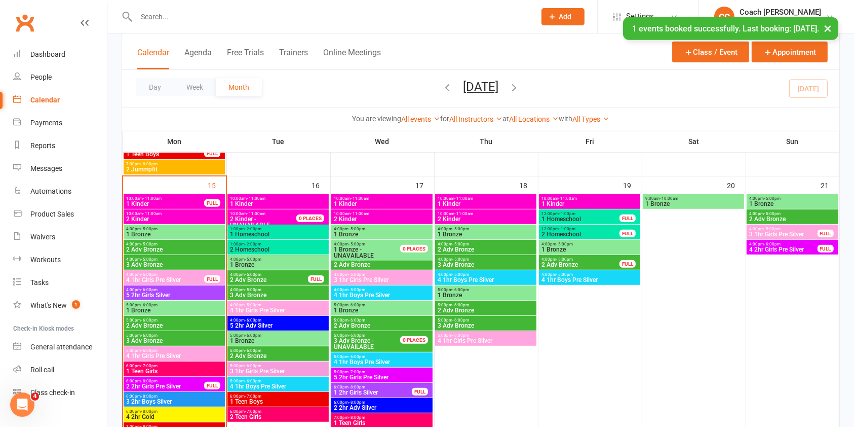
click at [520, 88] on icon "button" at bounding box center [514, 87] width 11 height 11
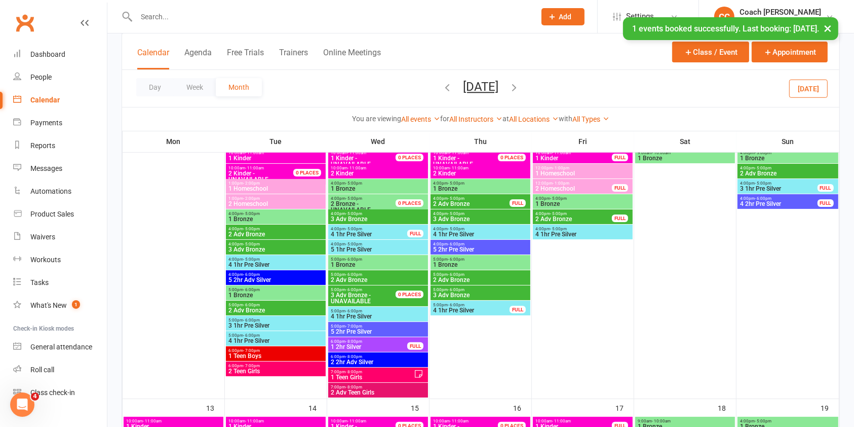
scroll to position [170, 0]
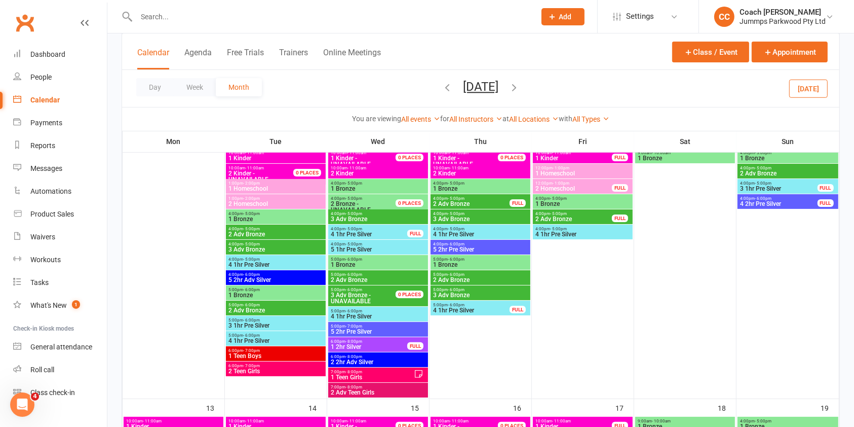
click at [397, 313] on span "4 1hr Pre Silver" at bounding box center [378, 316] width 96 height 6
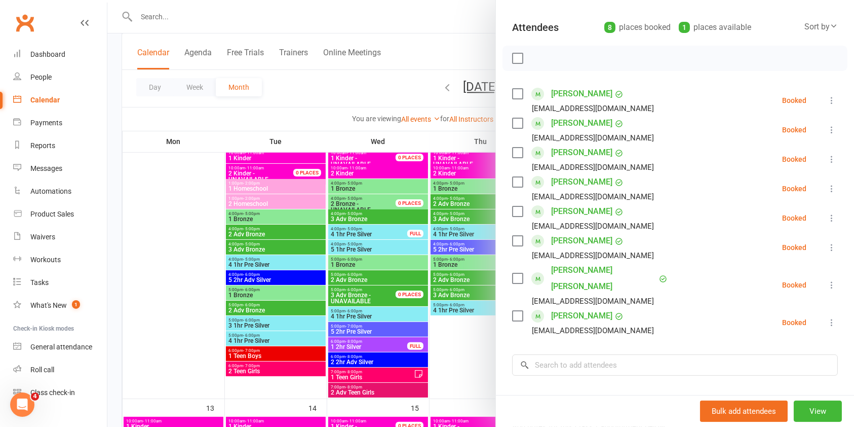
scroll to position [133, 0]
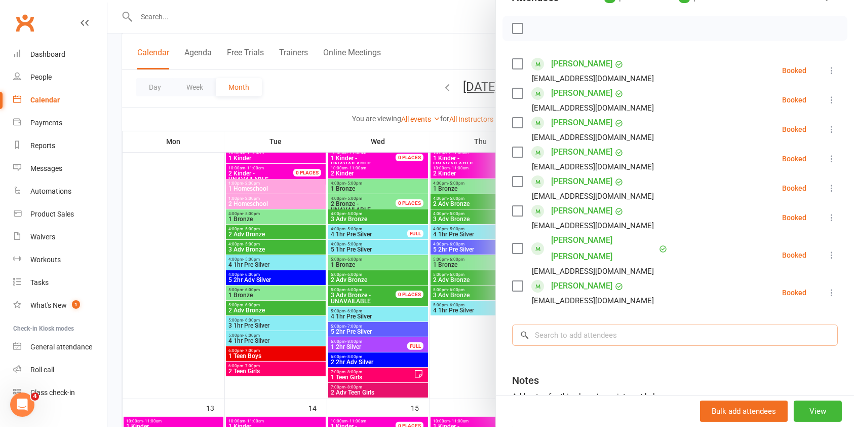
click at [578, 324] on input "search" at bounding box center [675, 334] width 326 height 21
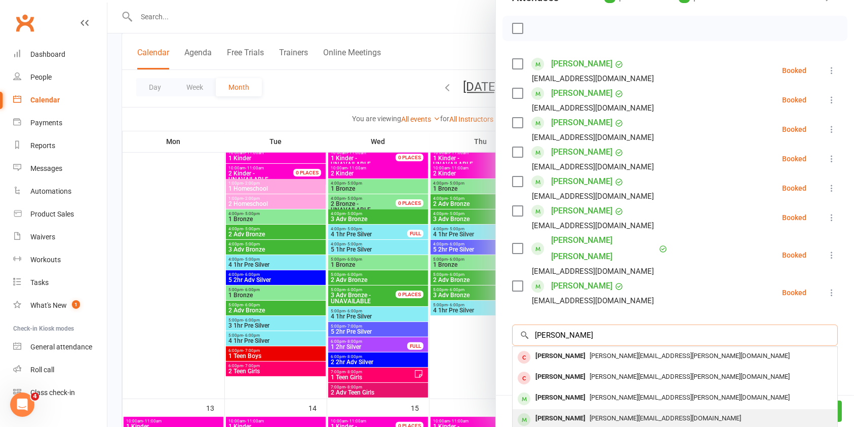
type input "[PERSON_NAME]"
click at [569, 411] on div "[PERSON_NAME]" at bounding box center [560, 418] width 58 height 15
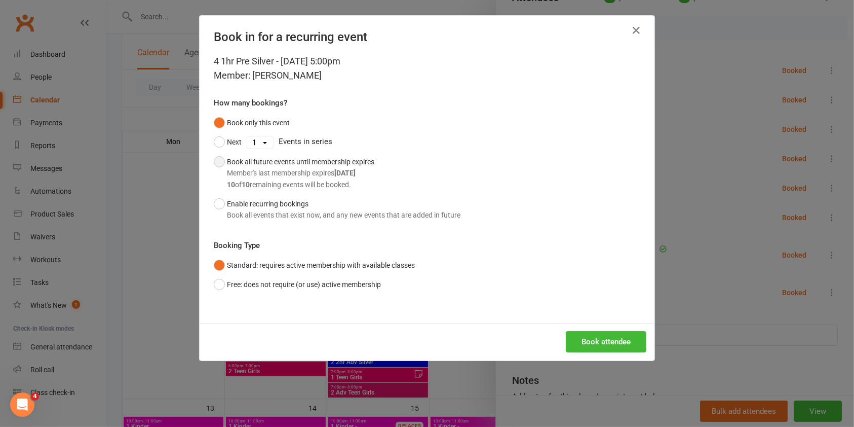
click at [298, 176] on div "Member's last membership expires [DATE]" at bounding box center [300, 172] width 147 height 11
click at [611, 343] on button "Book attendee" at bounding box center [606, 341] width 81 height 21
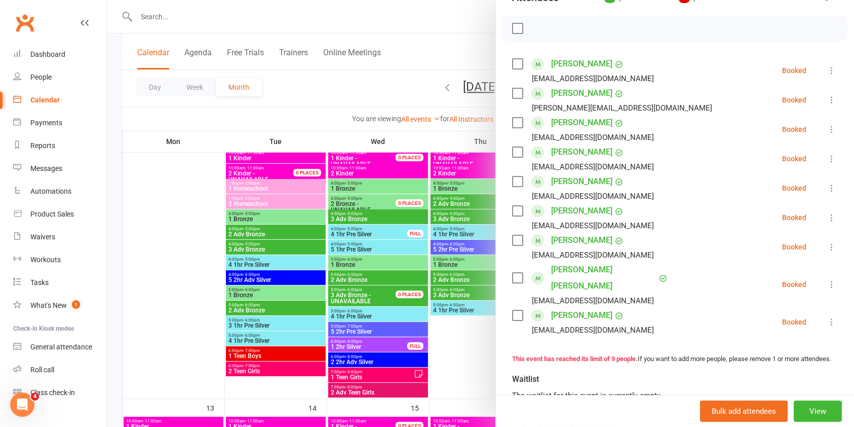
click at [190, 323] on div at bounding box center [480, 213] width 747 height 427
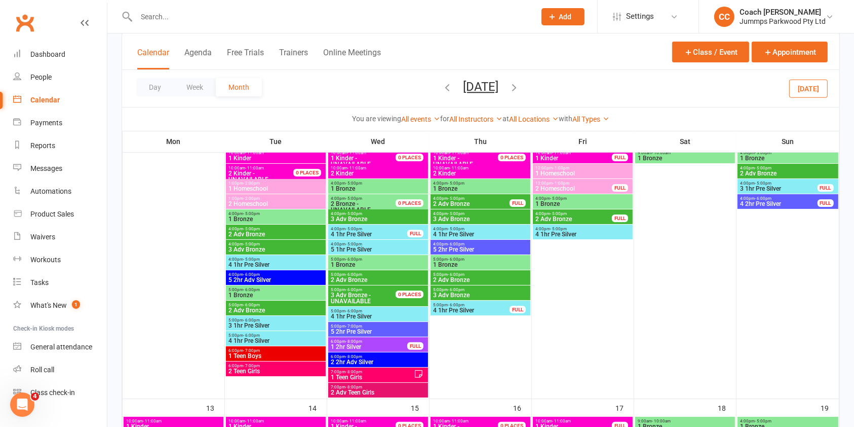
click at [356, 16] on input "text" at bounding box center [330, 17] width 395 height 14
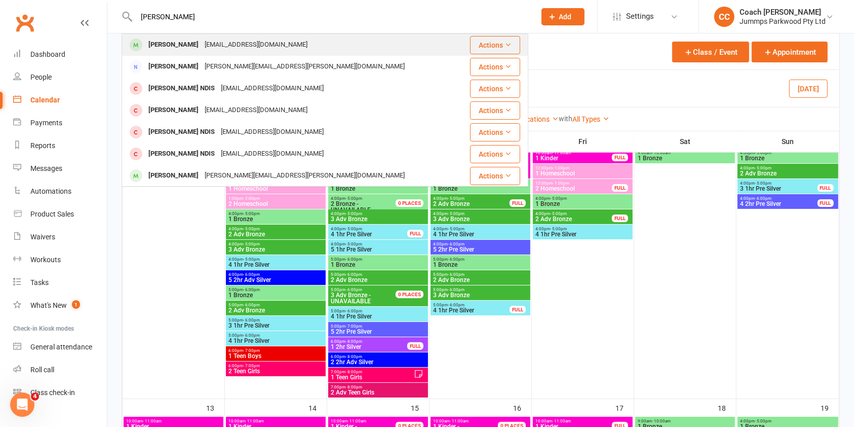
type input "[PERSON_NAME]"
click at [215, 44] on div "[EMAIL_ADDRESS][DOMAIN_NAME]" at bounding box center [256, 44] width 109 height 15
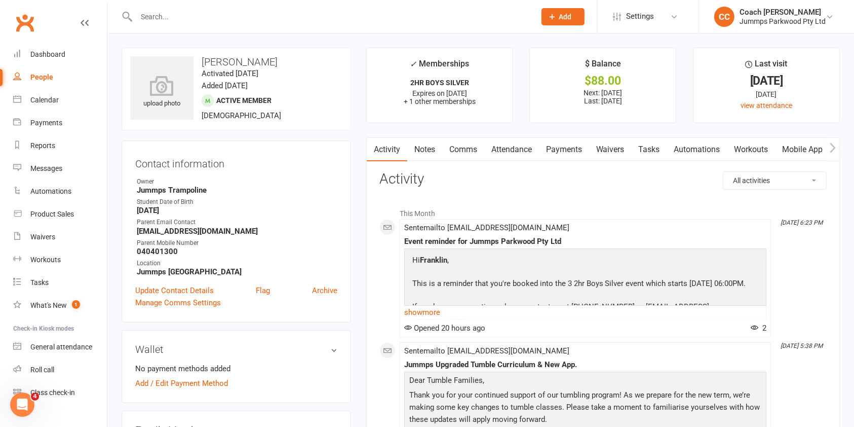
click at [519, 147] on link "Attendance" at bounding box center [511, 149] width 55 height 23
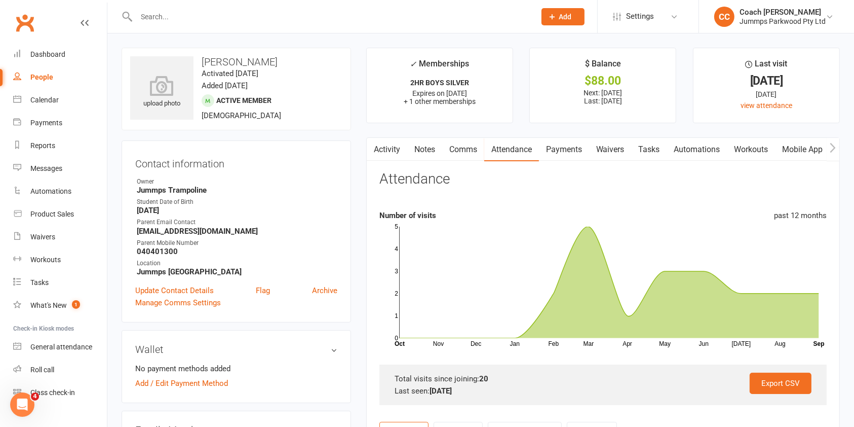
click at [45, 74] on div "People" at bounding box center [41, 77] width 23 height 8
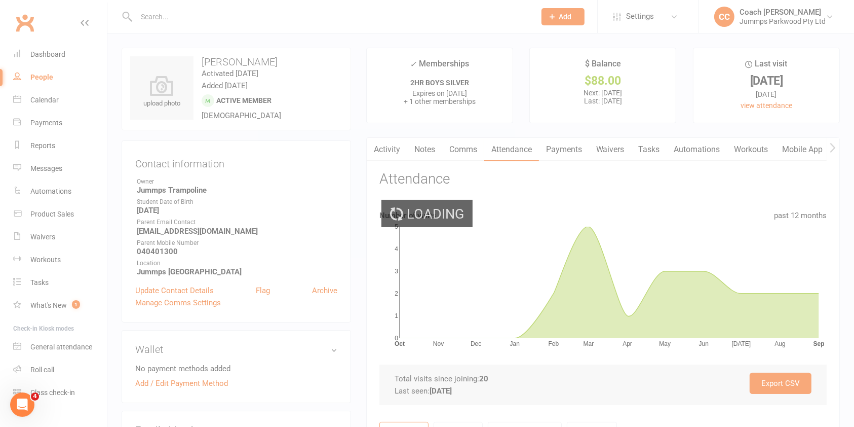
select select "100"
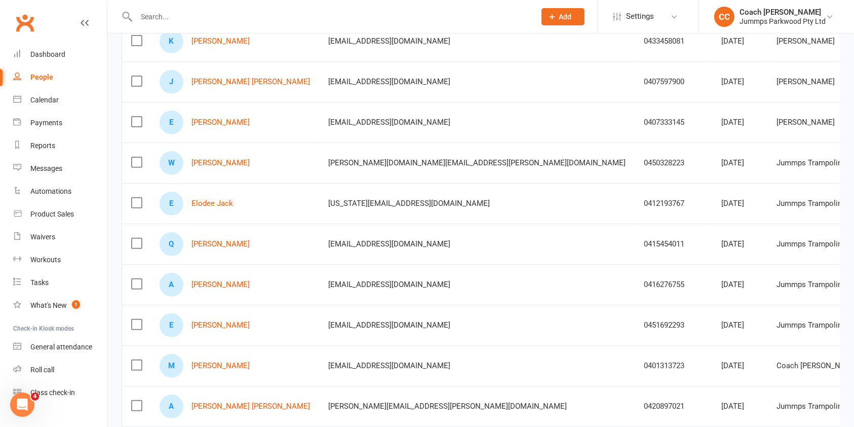
scroll to position [325, 0]
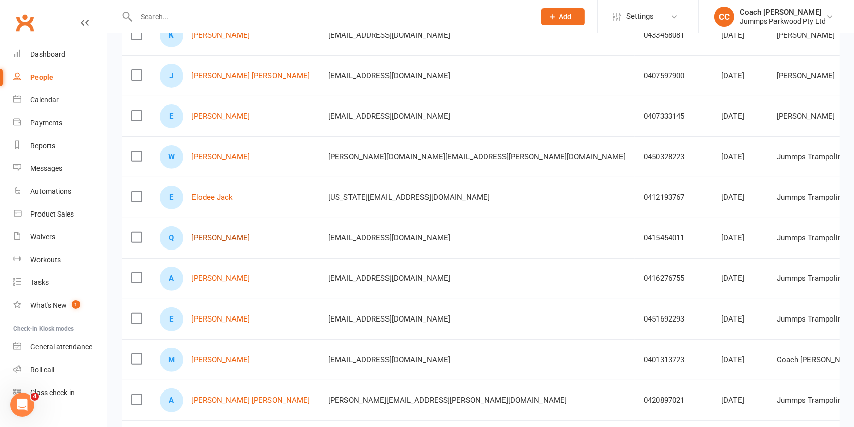
click at [219, 239] on link "[PERSON_NAME]" at bounding box center [220, 238] width 58 height 9
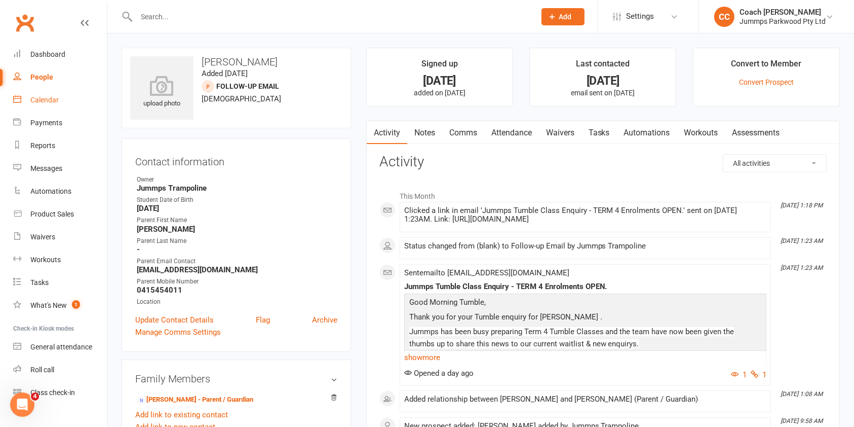
click at [47, 100] on div "Calendar" at bounding box center [44, 100] width 28 height 8
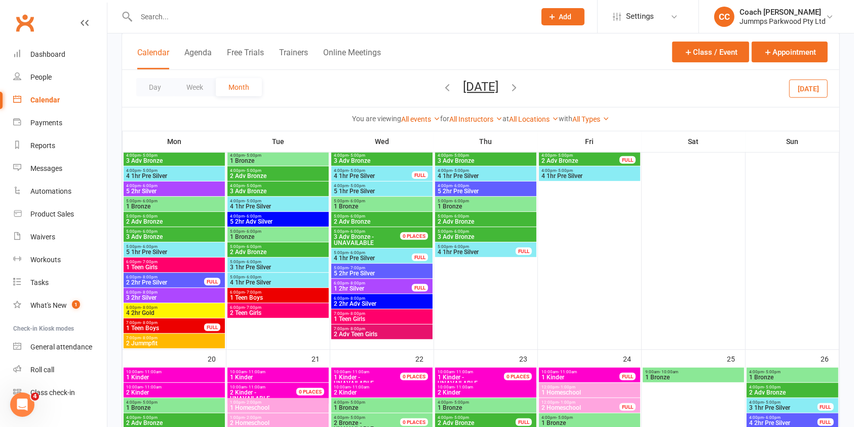
click at [442, 88] on icon "button" at bounding box center [447, 87] width 11 height 11
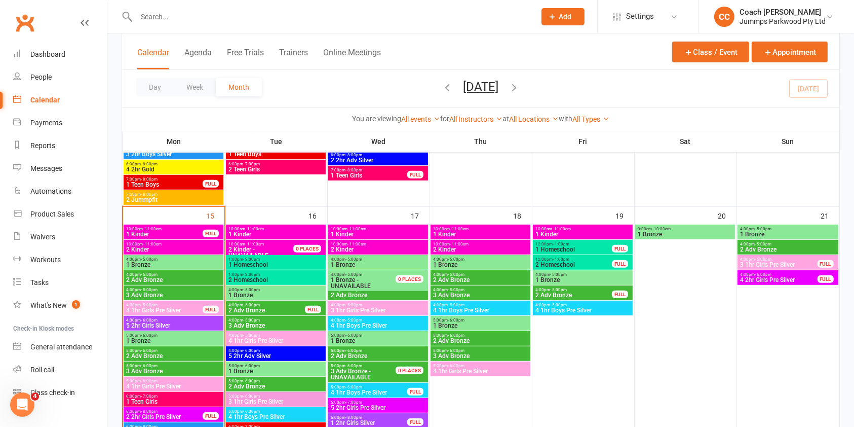
scroll to position [563, 0]
